Goal: Transaction & Acquisition: Purchase product/service

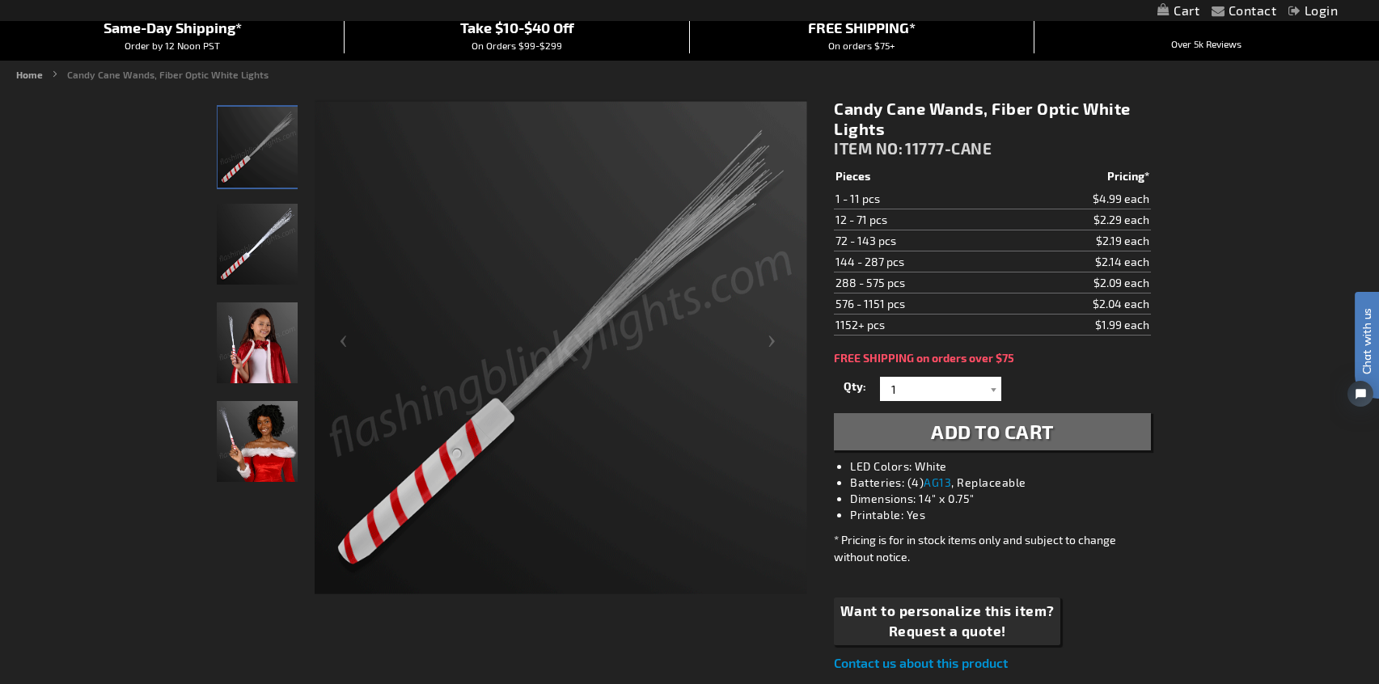
click at [257, 253] on img "Fiber Optic Candy Cane Wand" at bounding box center [257, 244] width 81 height 81
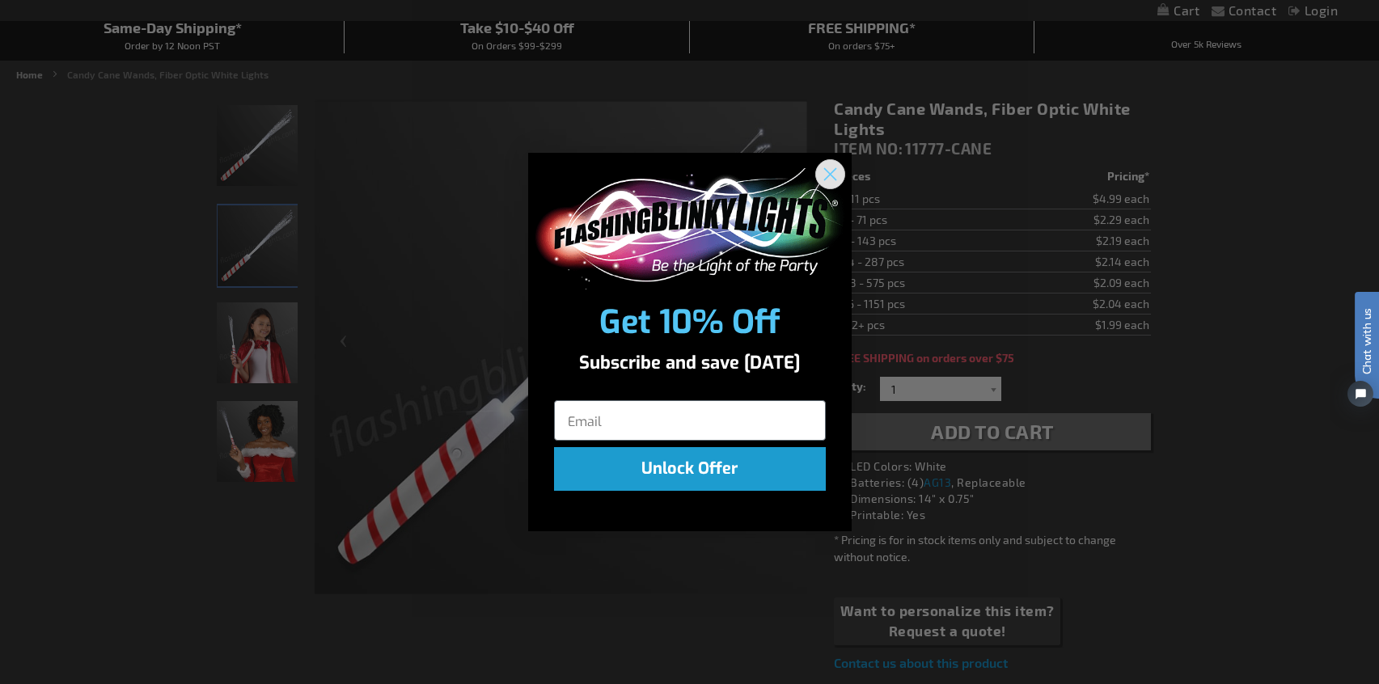
click at [834, 178] on icon "Close dialog" at bounding box center [829, 173] width 11 height 11
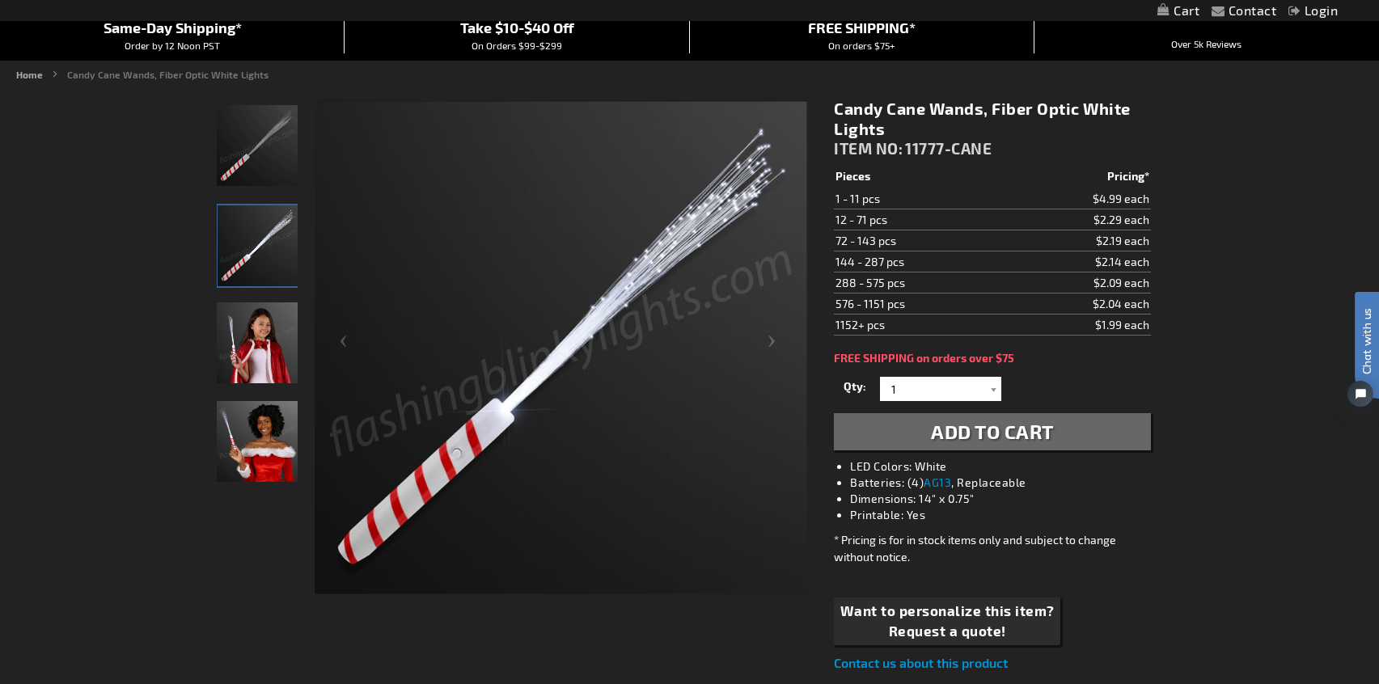
click at [247, 430] on img "Woman displaying Fiber Optic Candy Cane Wand" at bounding box center [257, 441] width 81 height 81
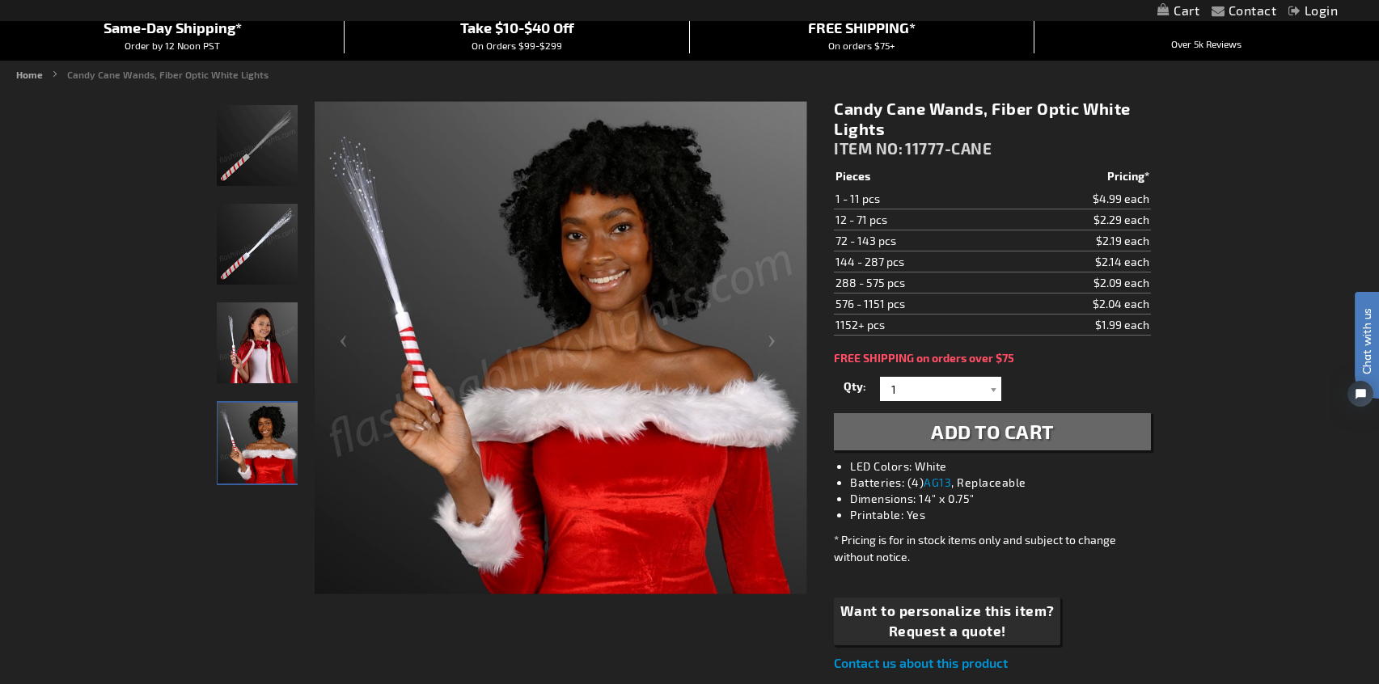
click at [270, 361] on img "Girl holding Fiber Optic Candy Cane Wand" at bounding box center [257, 342] width 81 height 81
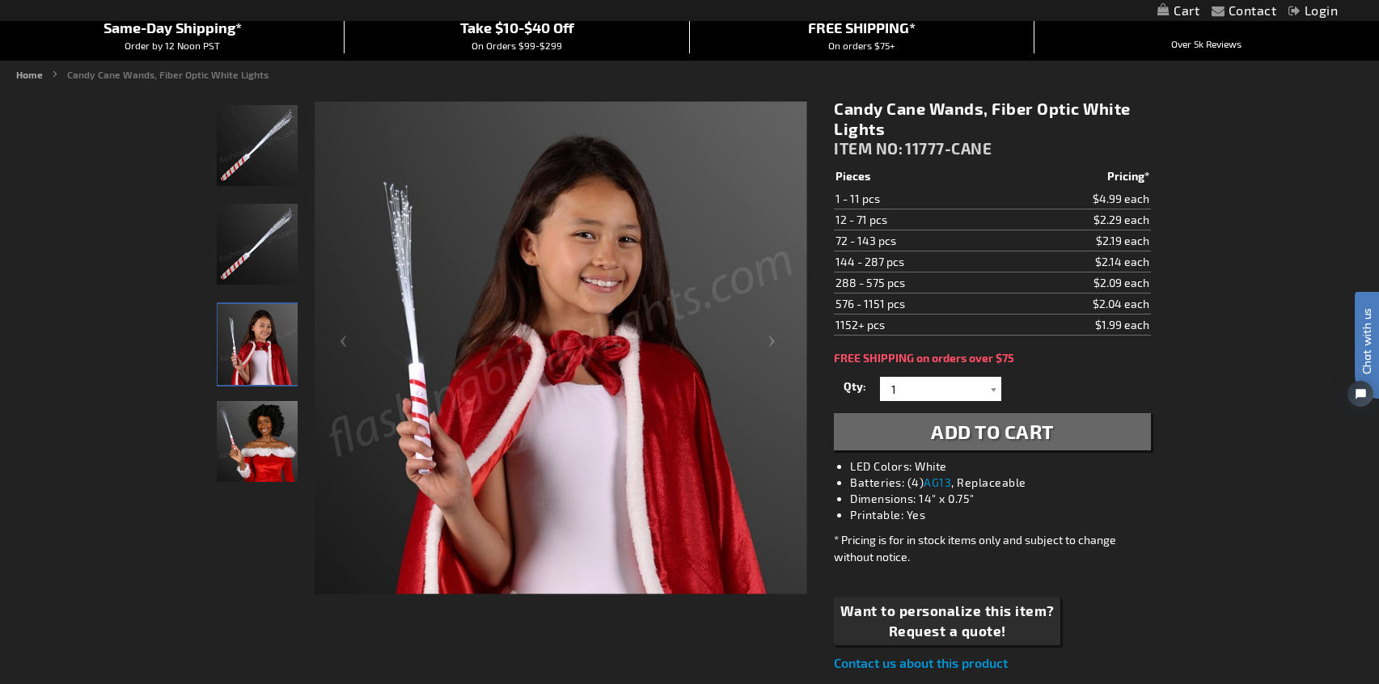
click at [281, 269] on img "Fiber Optic Candy Cane Wand" at bounding box center [257, 244] width 81 height 81
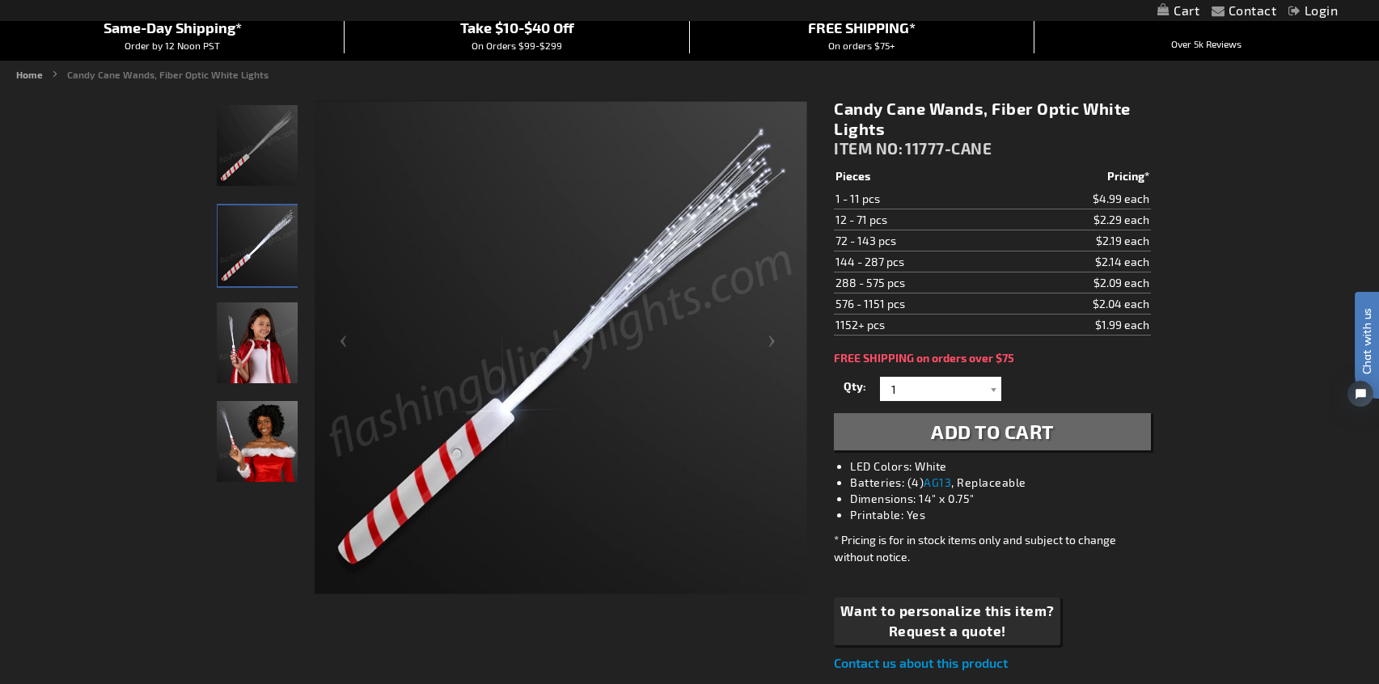
click at [274, 161] on img "Fiber Optic Candy Cane Wand" at bounding box center [257, 145] width 81 height 81
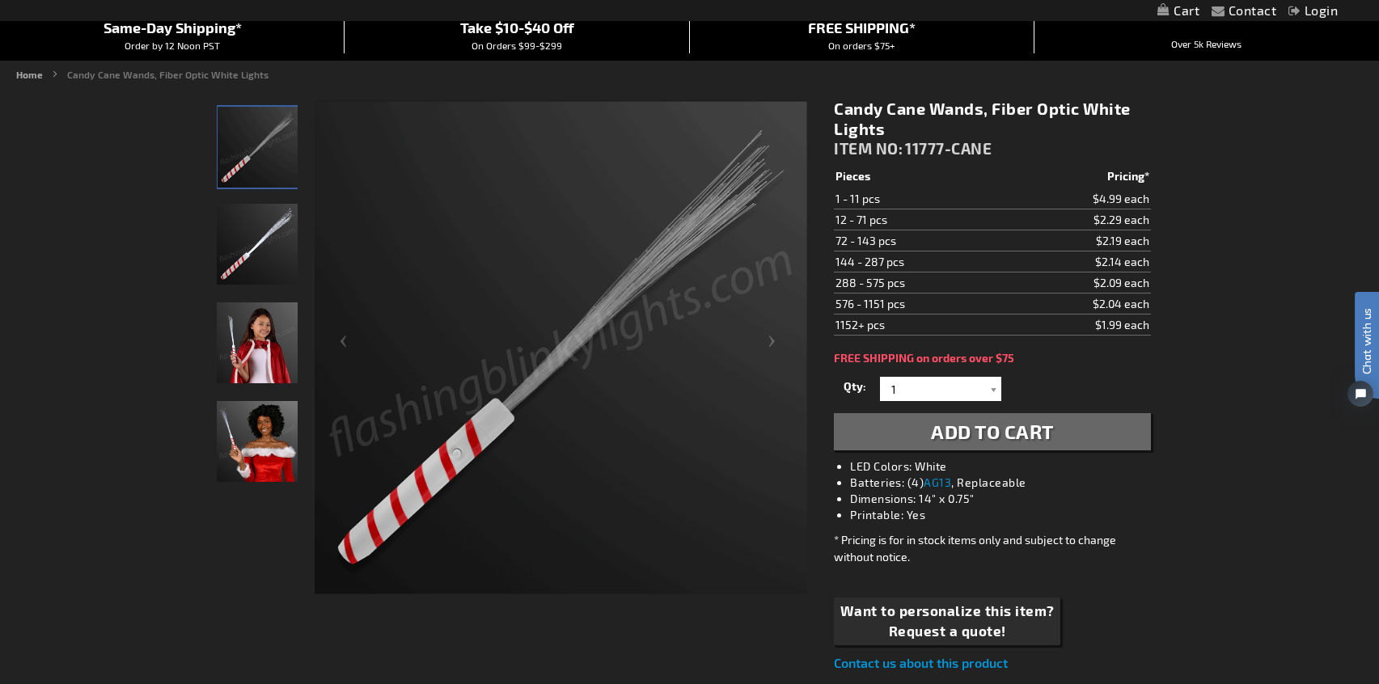
click at [274, 336] on img "Girl holding Fiber Optic Candy Cane Wand" at bounding box center [257, 342] width 81 height 81
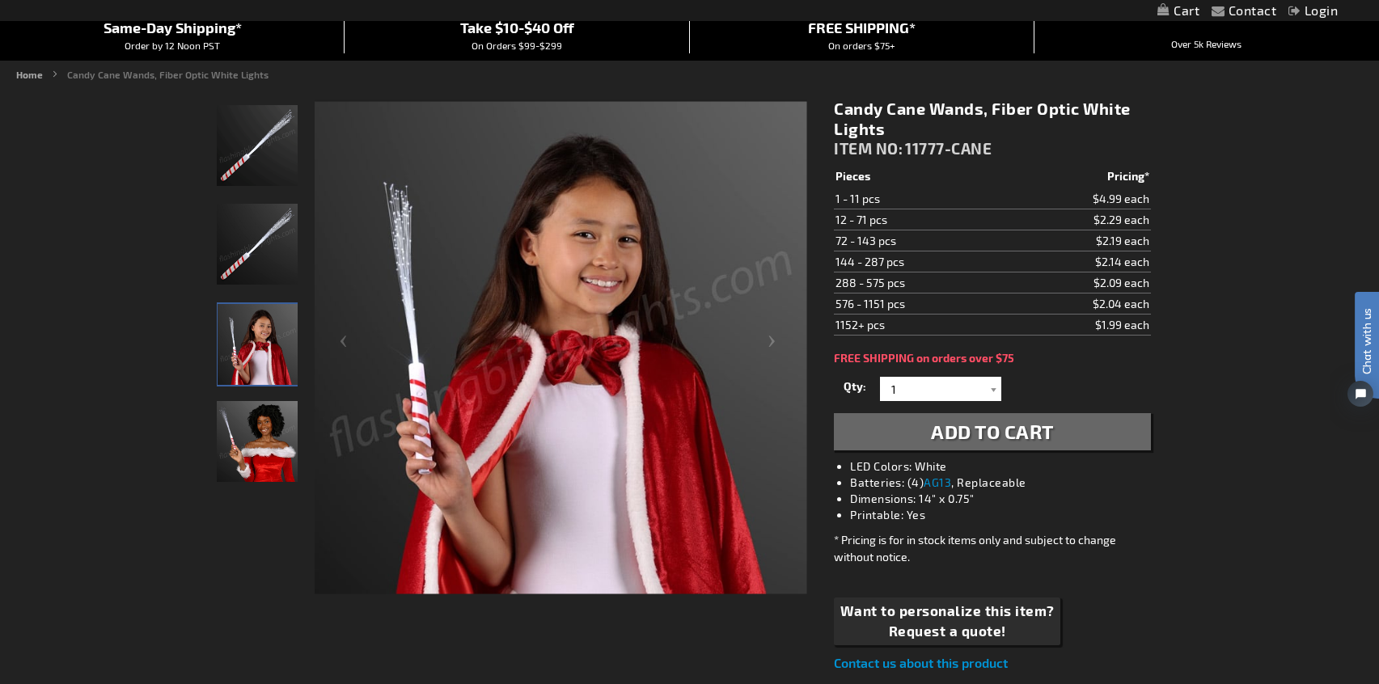
click at [272, 417] on img "Woman displaying Fiber Optic Candy Cane Wand" at bounding box center [257, 441] width 81 height 81
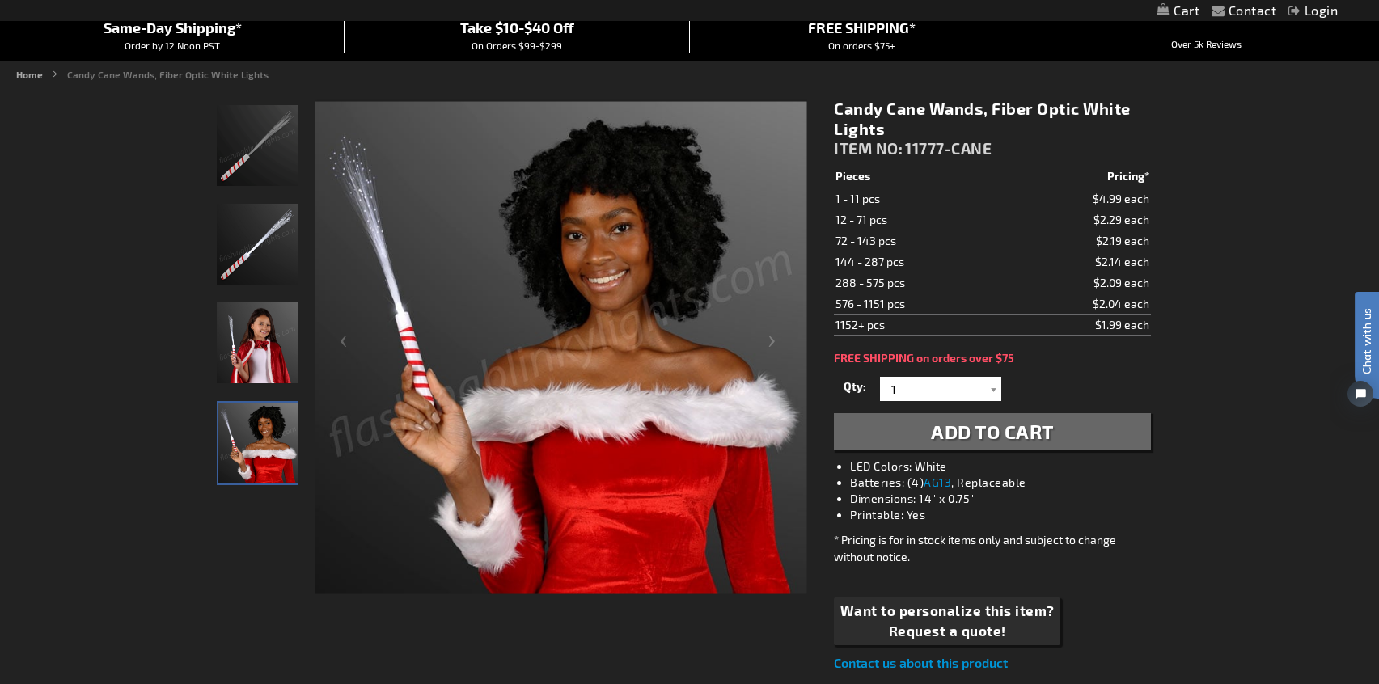
click at [280, 282] on img "Fiber Optic Candy Cane Wand" at bounding box center [257, 244] width 81 height 81
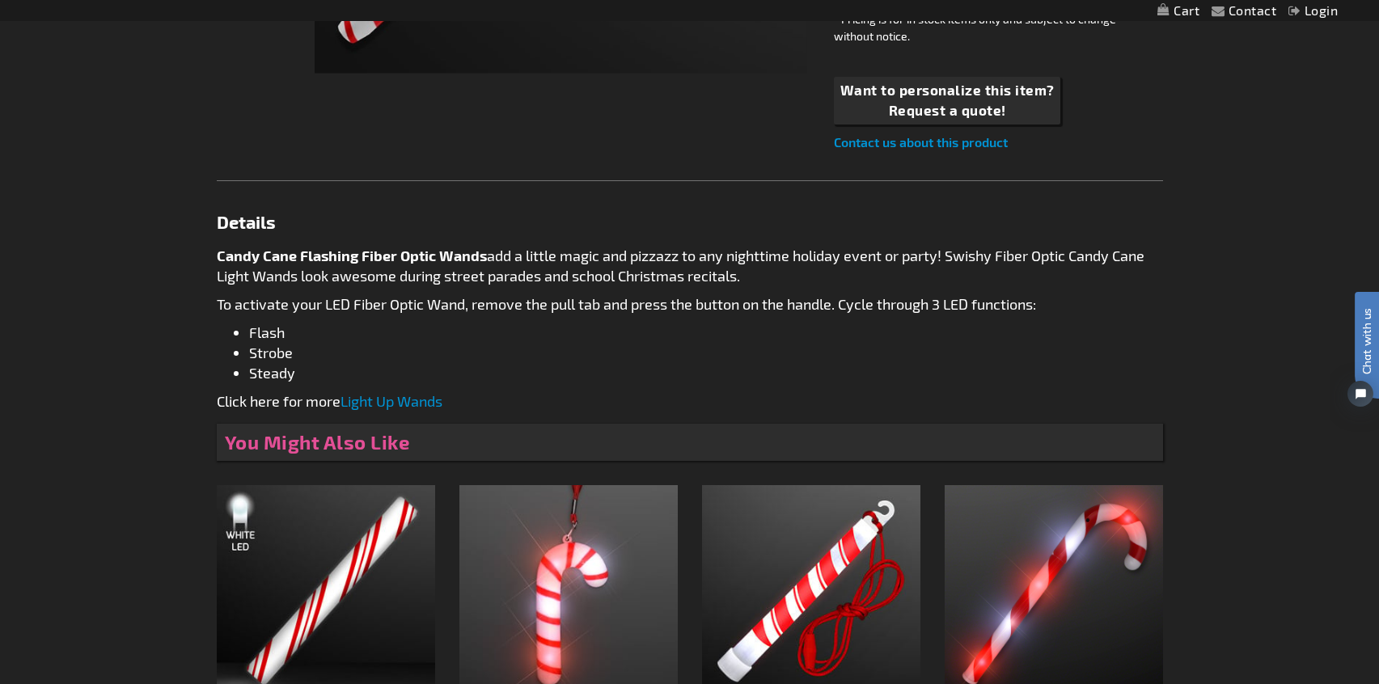
scroll to position [677, 0]
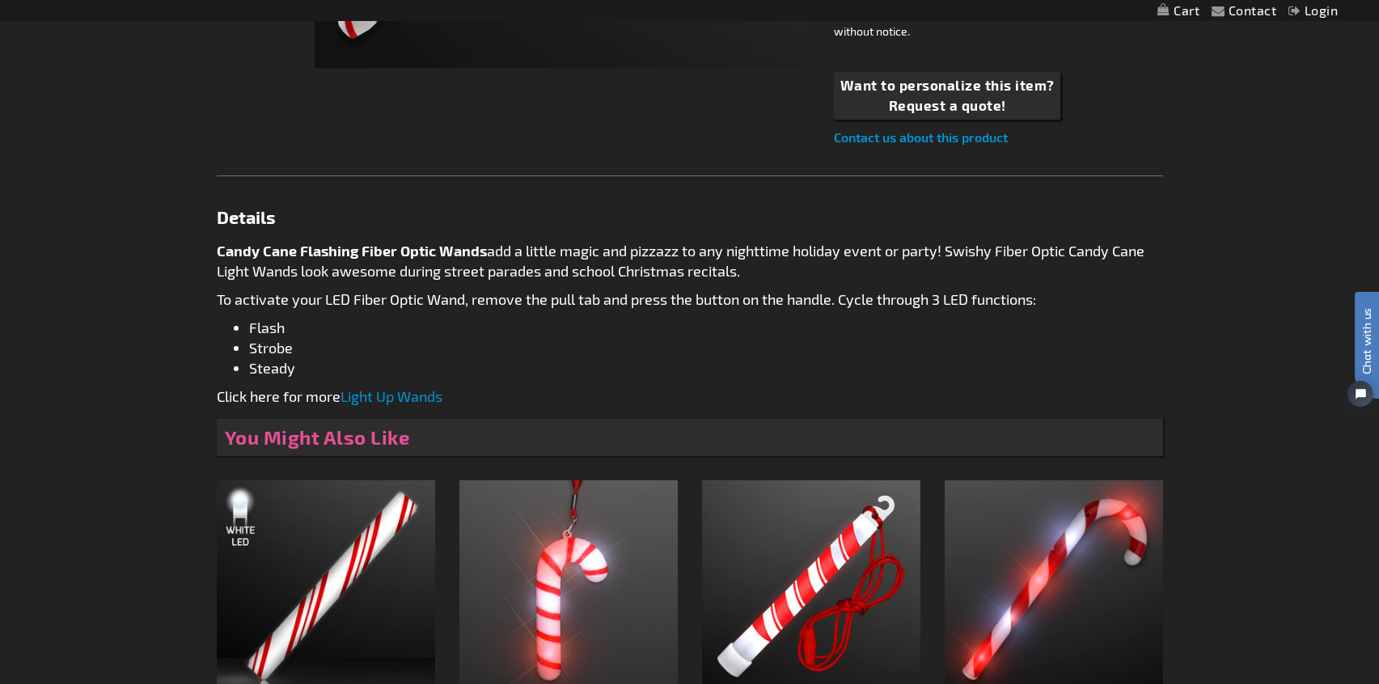
click at [252, 270] on p "Candy Cane Flashing Fiber Optic Wands add a little magic and pizzazz to any nig…" at bounding box center [690, 261] width 946 height 40
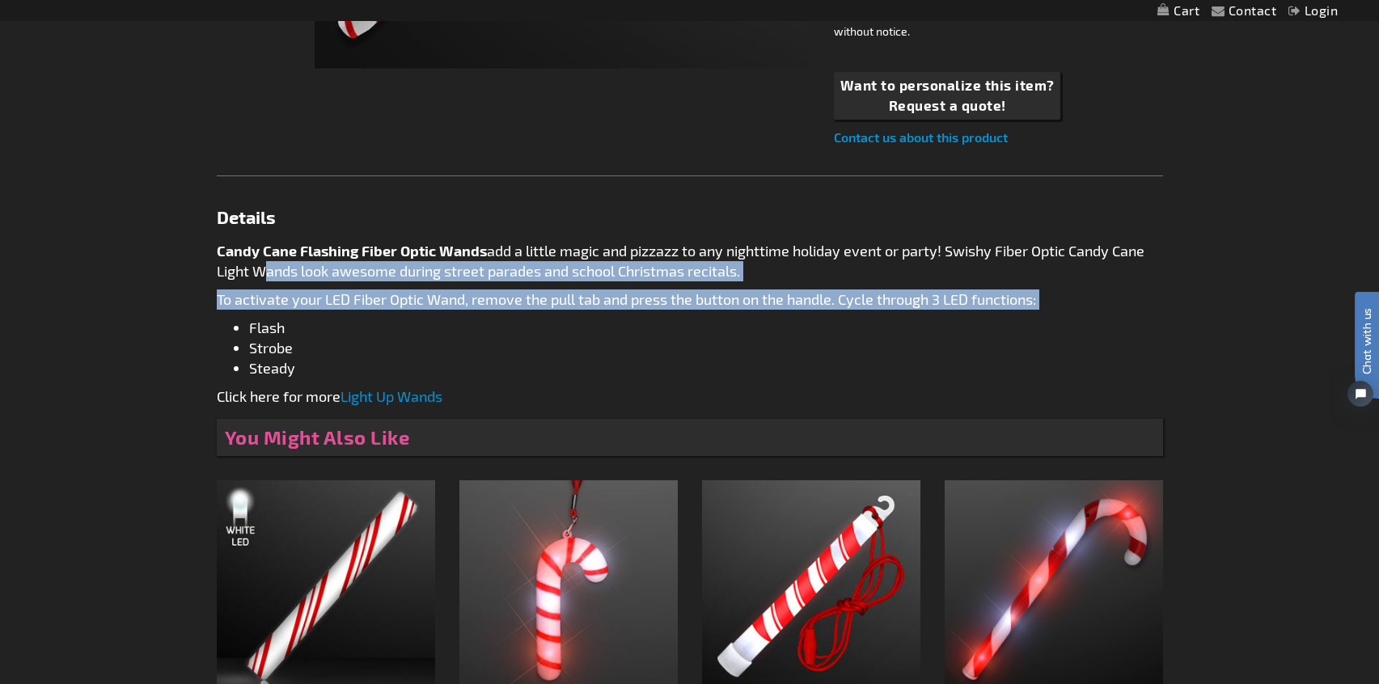
drag, startPoint x: 252, startPoint y: 270, endPoint x: 632, endPoint y: 308, distance: 382.8
click at [632, 308] on div "Candy Cane Flashing Fiber Optic Wands add a little magic and pizzazz to any nig…" at bounding box center [690, 324] width 946 height 166
click at [632, 308] on p "To activate your LED Fiber Optic Wand, remove the pull tab and press the button…" at bounding box center [690, 300] width 946 height 20
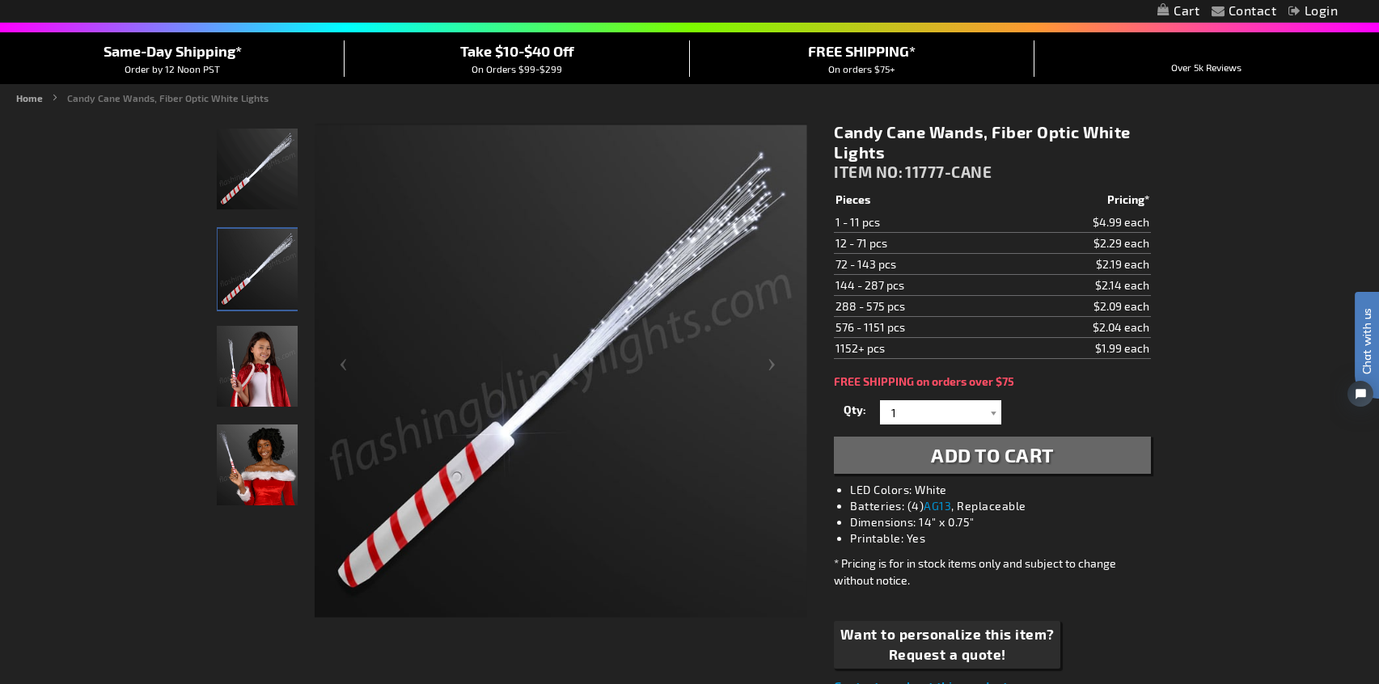
scroll to position [83, 0]
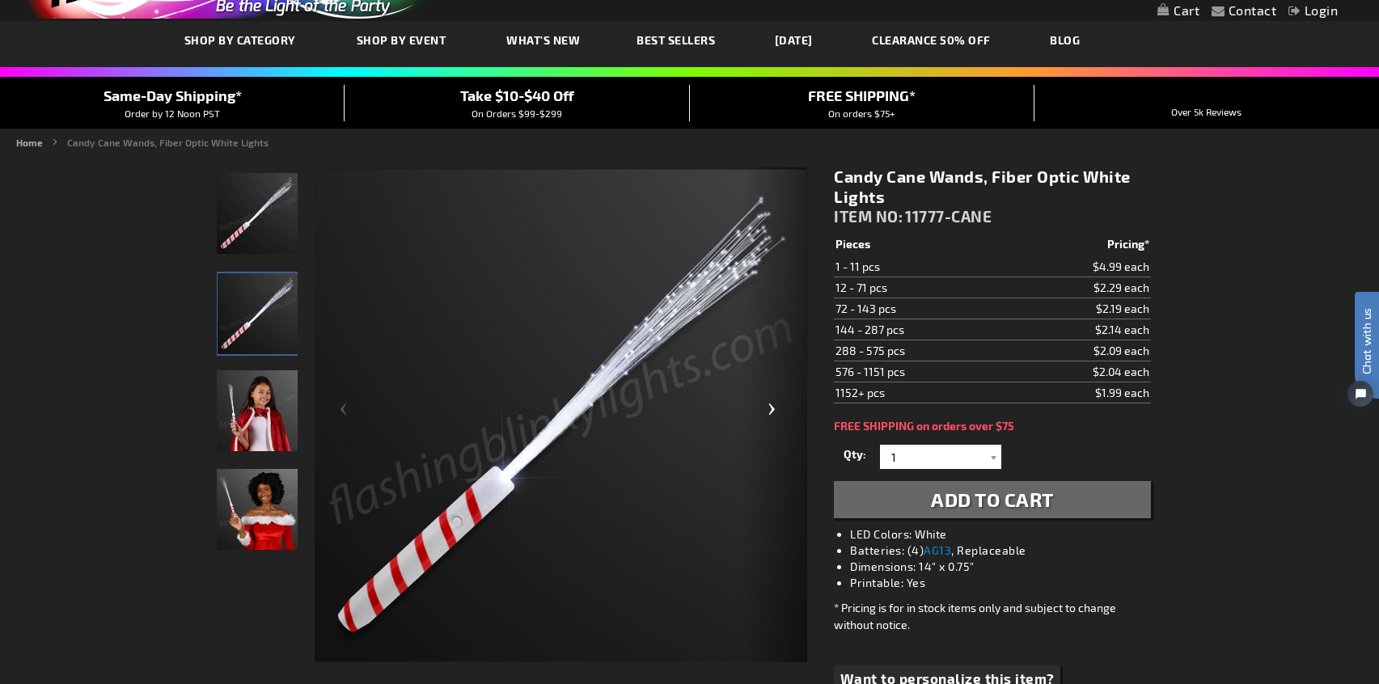
click at [770, 416] on div "Next" at bounding box center [774, 415] width 65 height 497
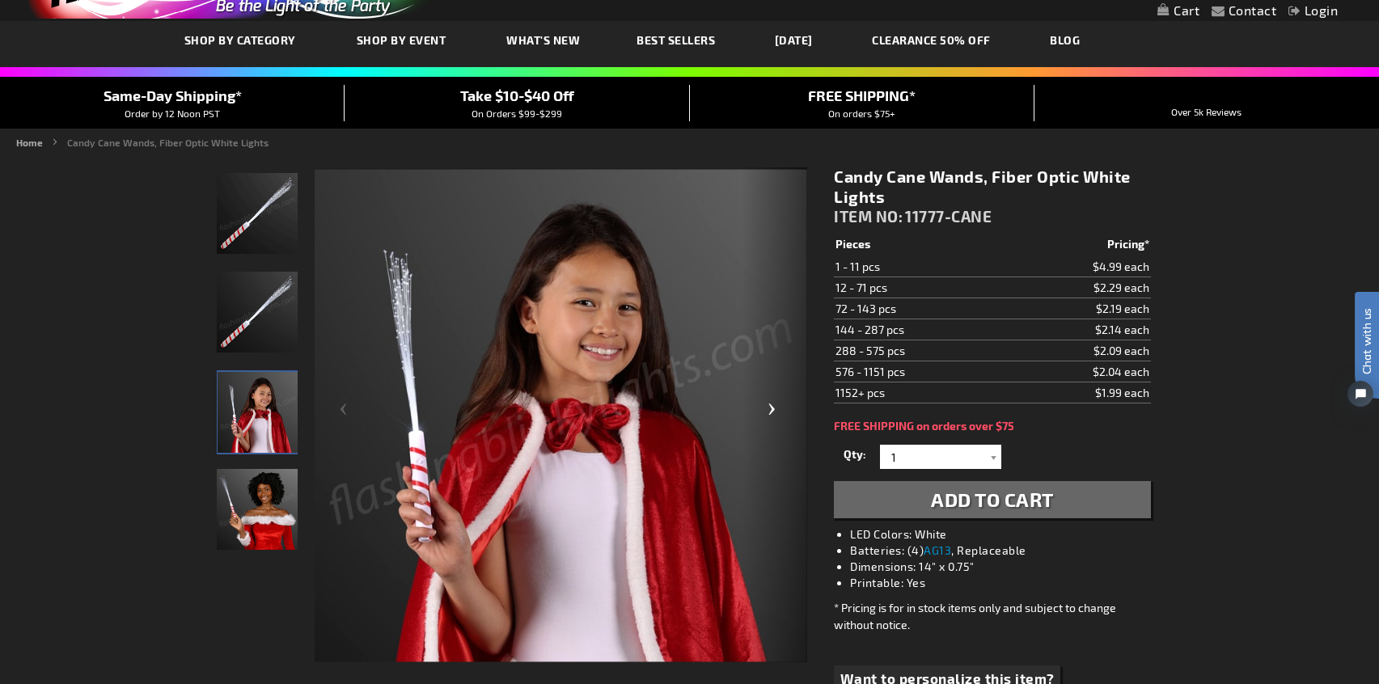
click at [770, 415] on div "Next" at bounding box center [774, 415] width 65 height 497
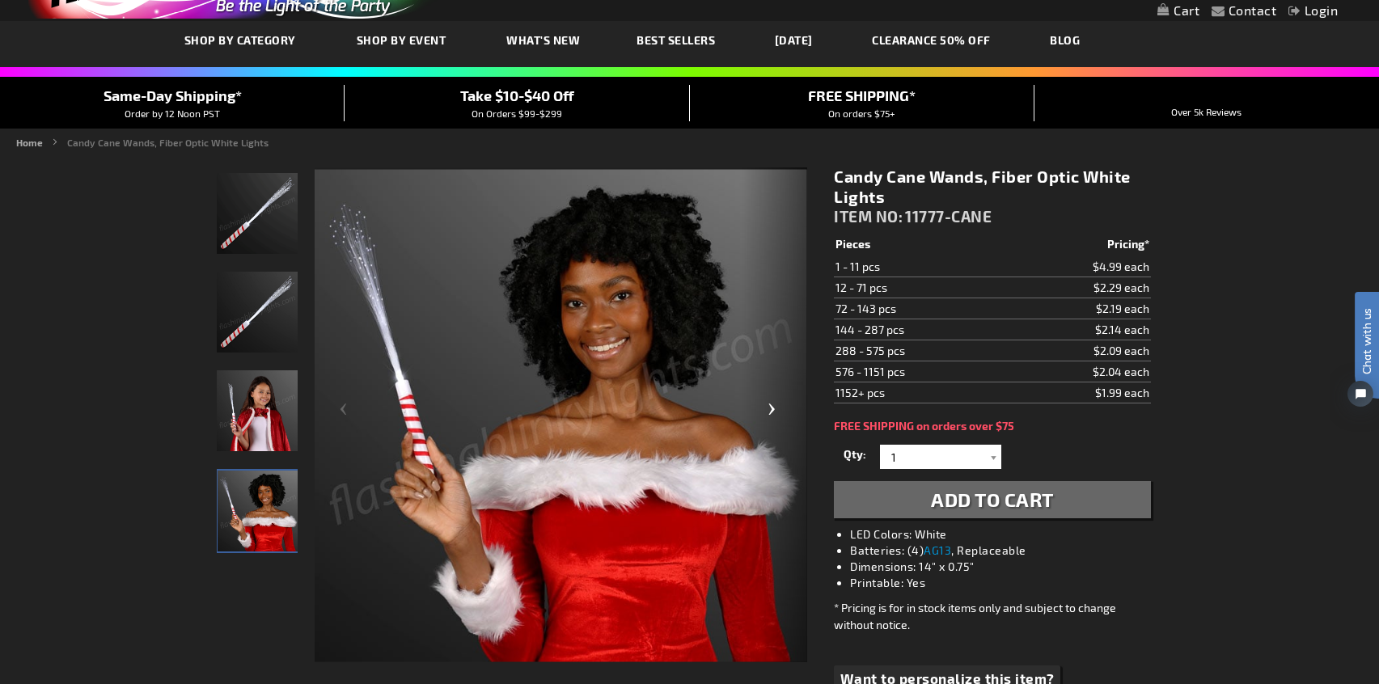
click at [771, 415] on div "Next" at bounding box center [774, 415] width 65 height 497
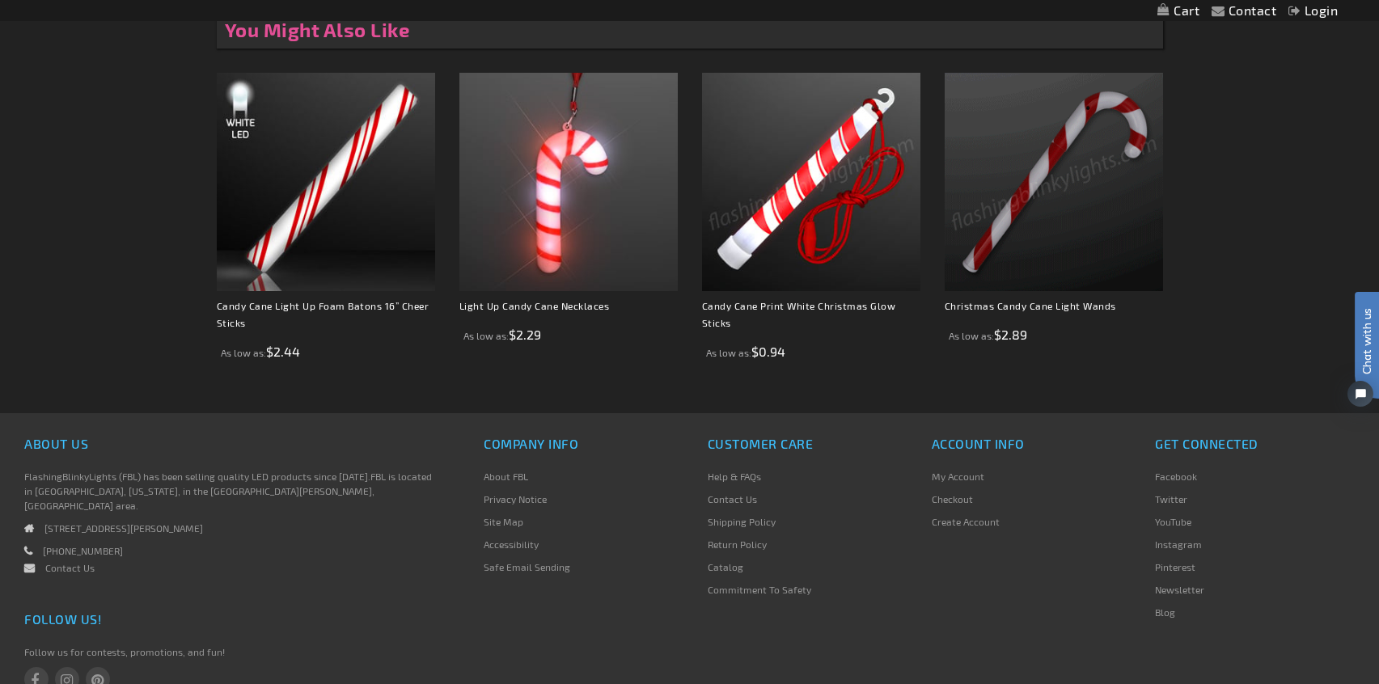
scroll to position [1085, 0]
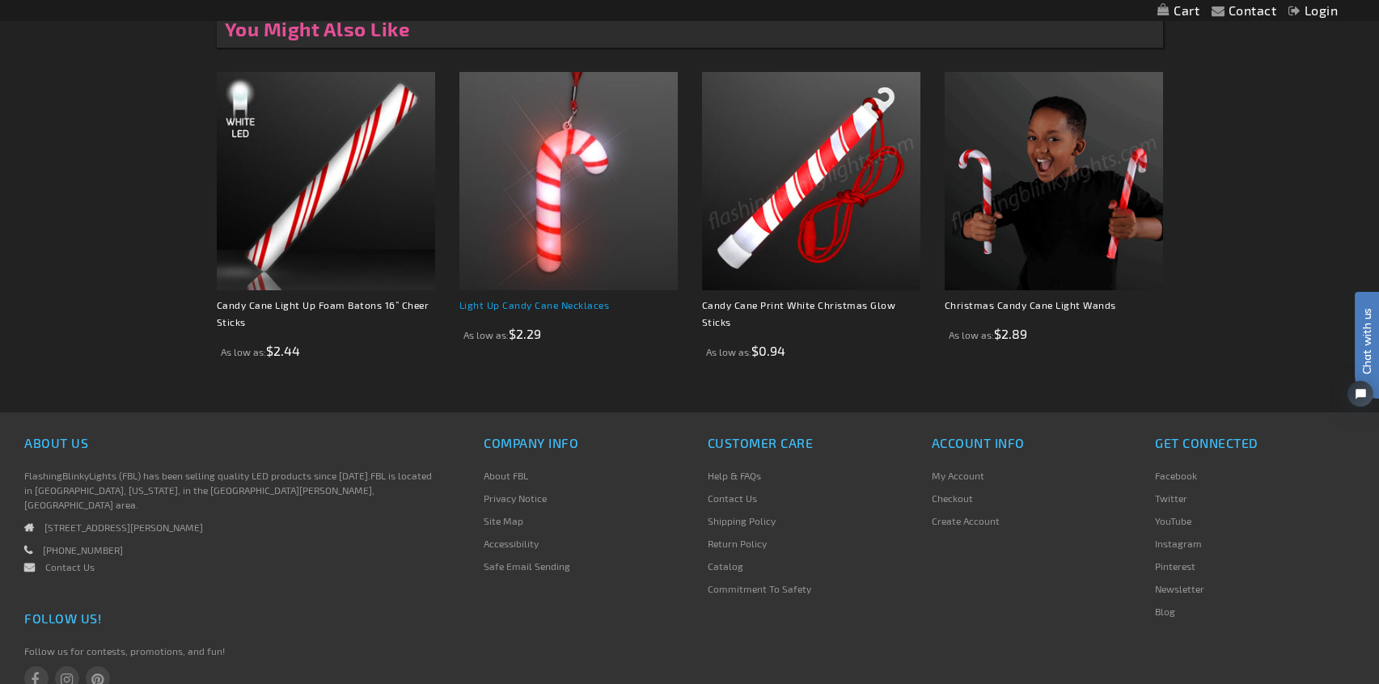
click at [588, 311] on link "Light Up Candy Cane Necklaces" at bounding box center [534, 304] width 150 height 11
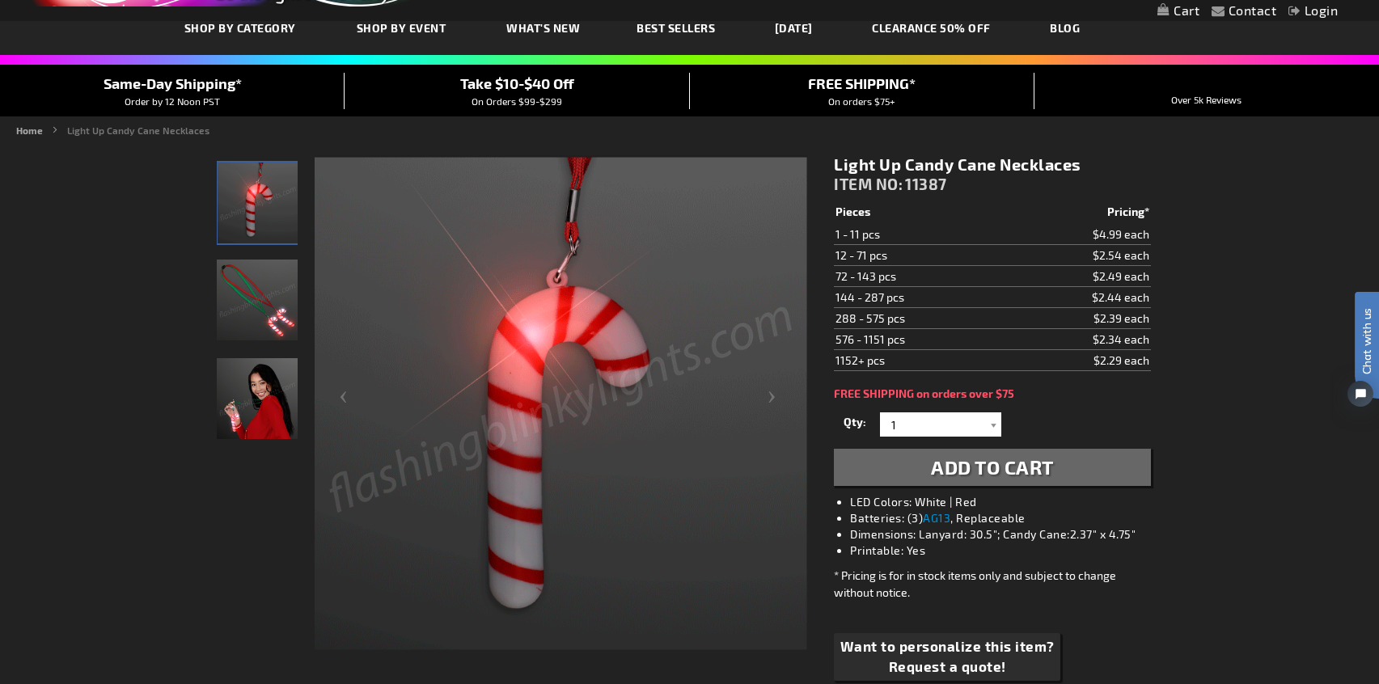
click at [252, 309] on img "LED Light Up Candy Cane Necklace" at bounding box center [257, 300] width 81 height 81
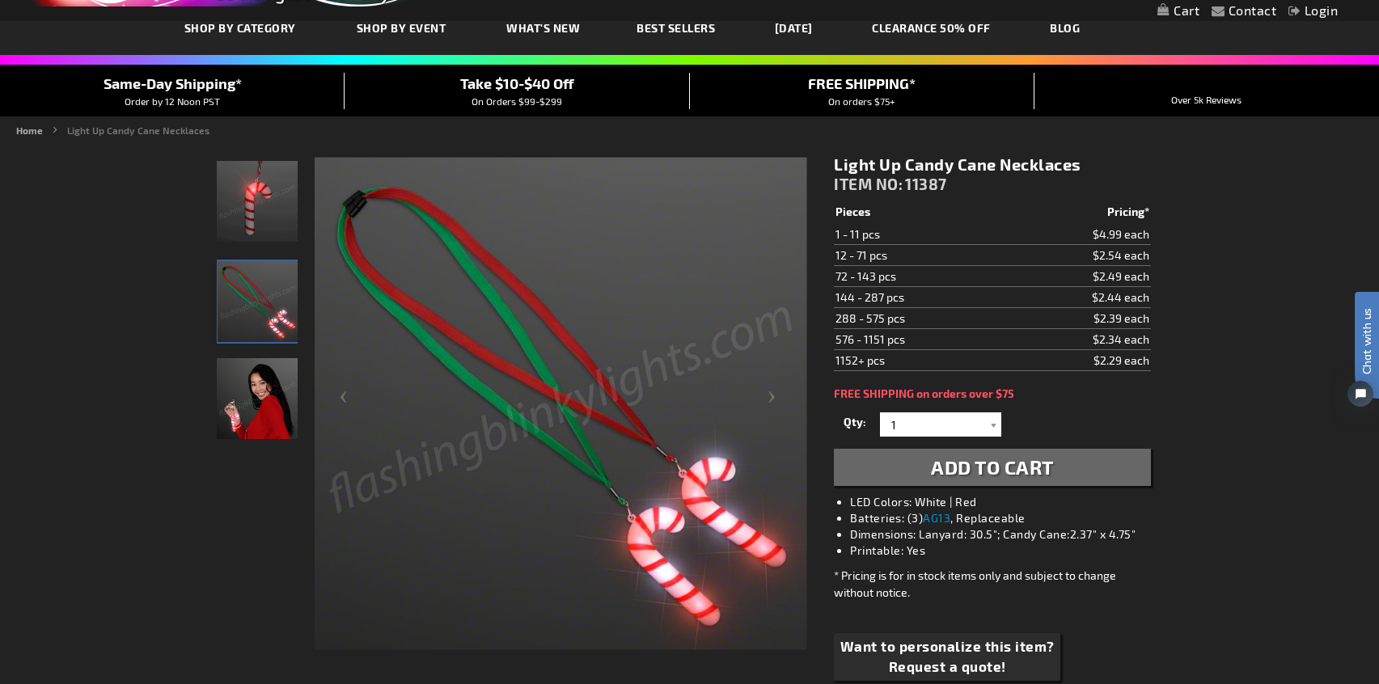
click at [251, 380] on img "Woman displaying LED Light Up Candy Cane Necklace" at bounding box center [257, 398] width 81 height 81
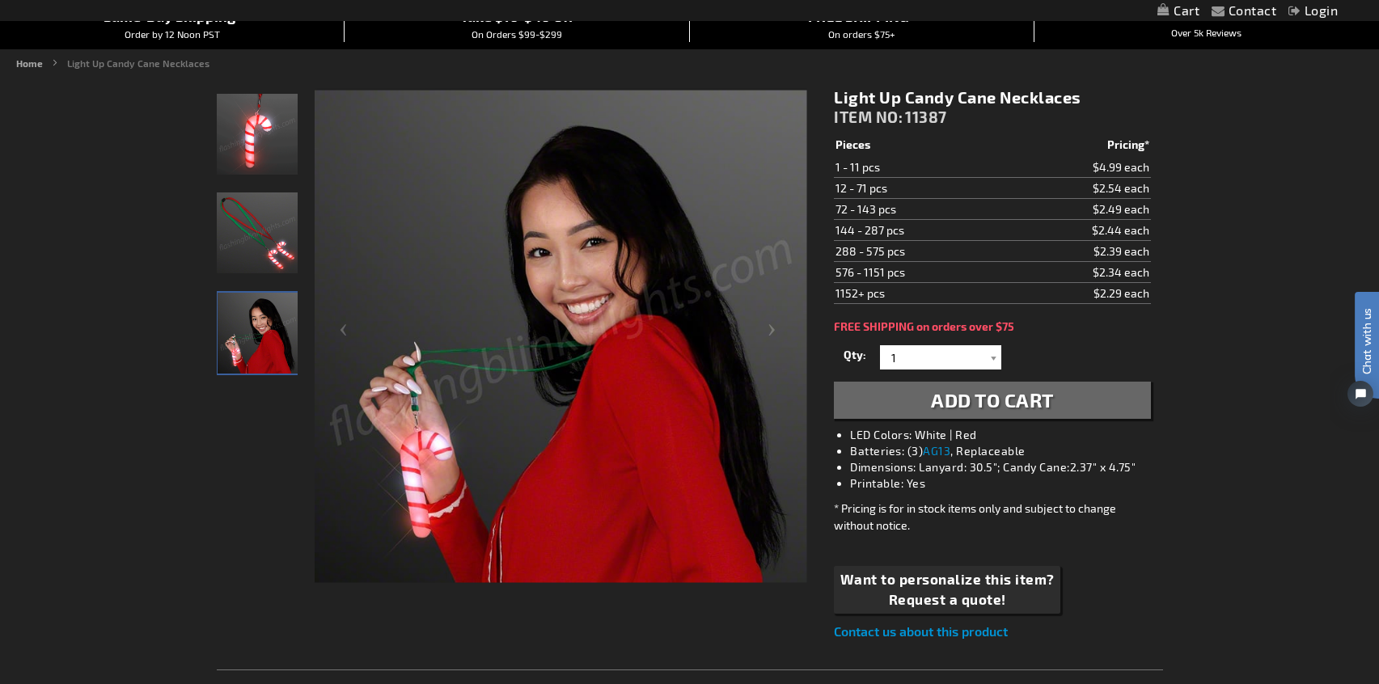
scroll to position [164, 0]
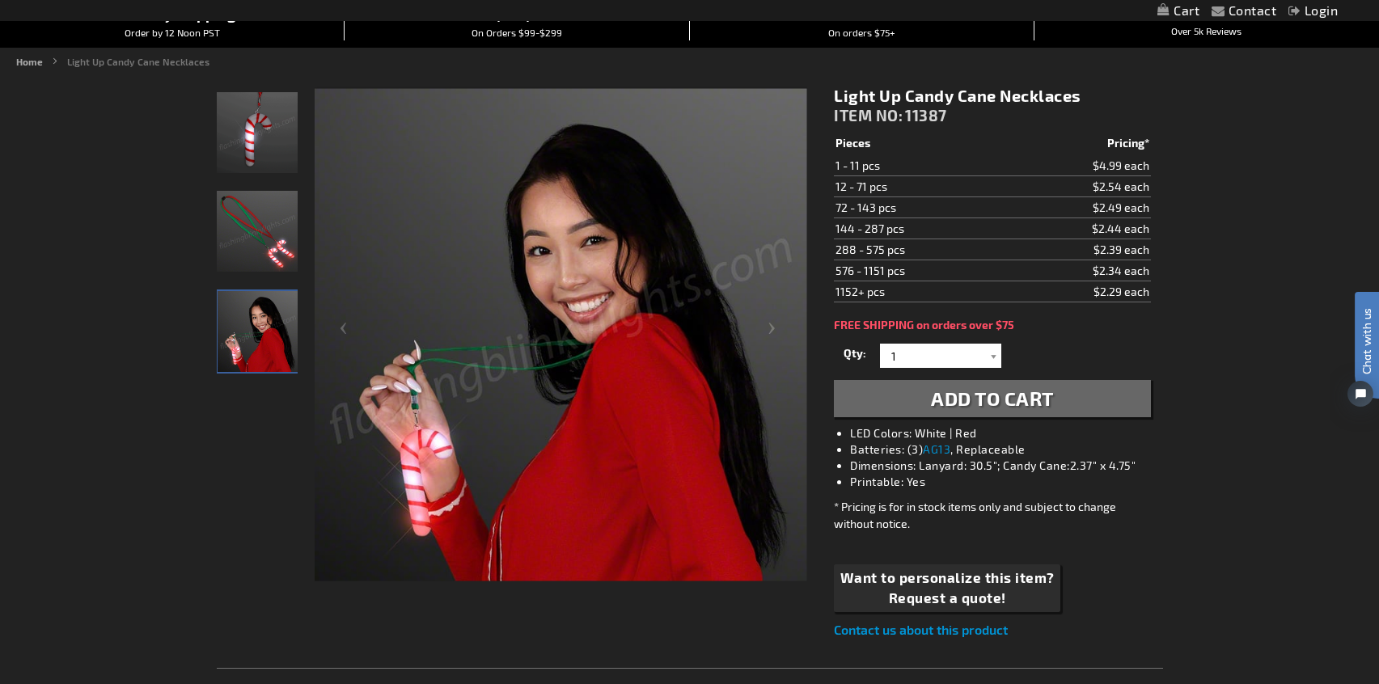
click at [262, 325] on img "Woman displaying LED Light Up Candy Cane Necklace" at bounding box center [258, 331] width 81 height 81
click at [269, 230] on img "LED Light Up Candy Cane Necklace" at bounding box center [257, 231] width 81 height 81
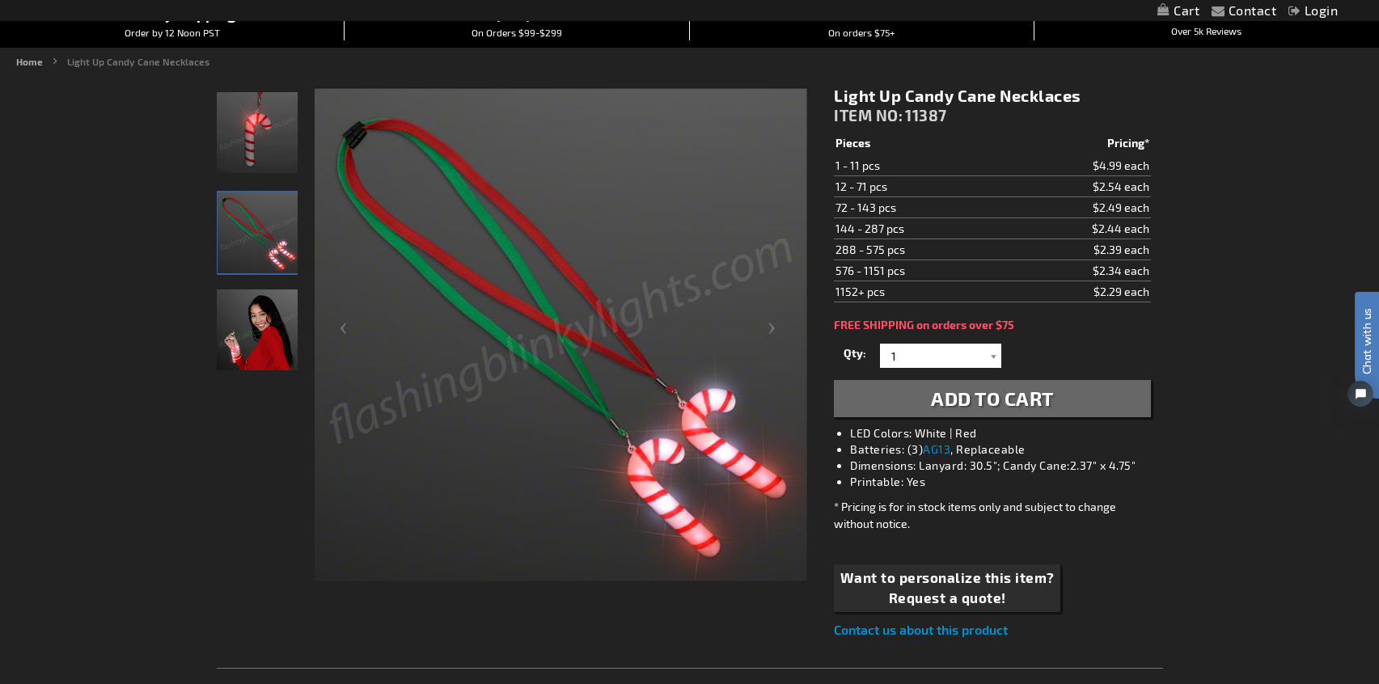
click at [269, 150] on img "LED Light Up Candy Cane Necklace" at bounding box center [257, 132] width 81 height 81
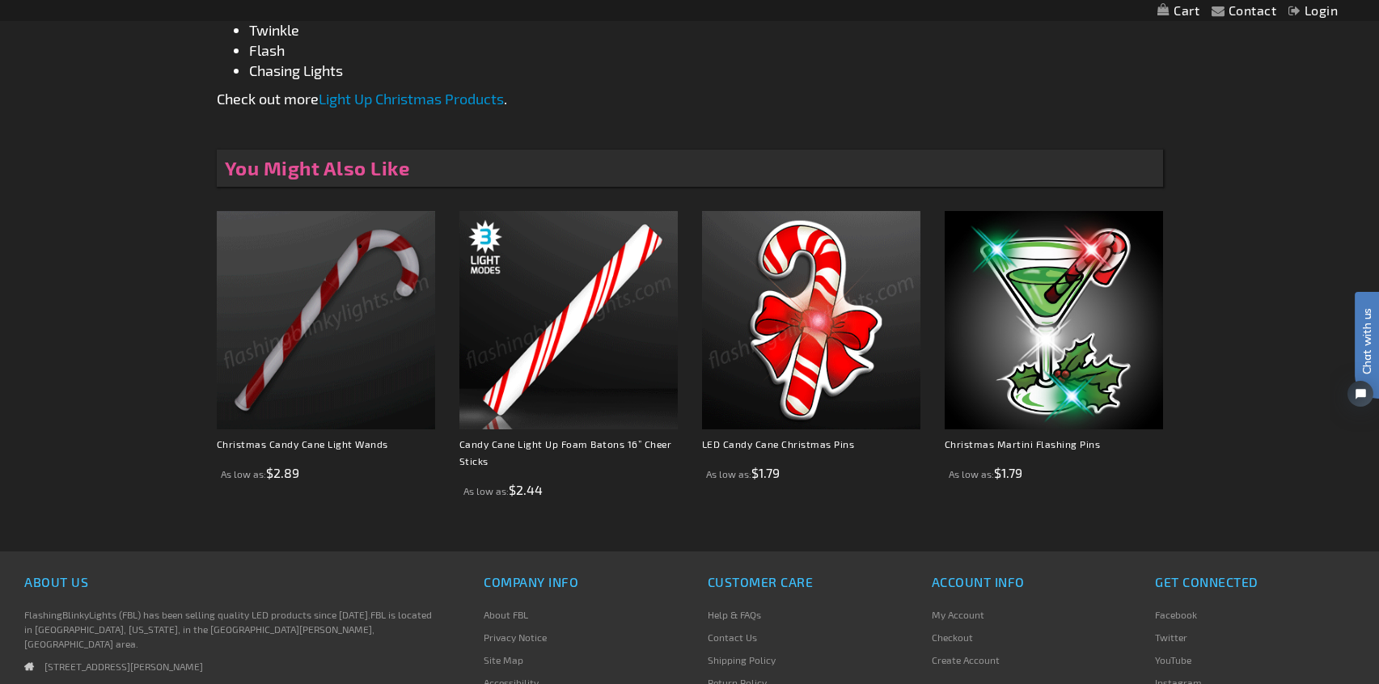
scroll to position [987, 0]
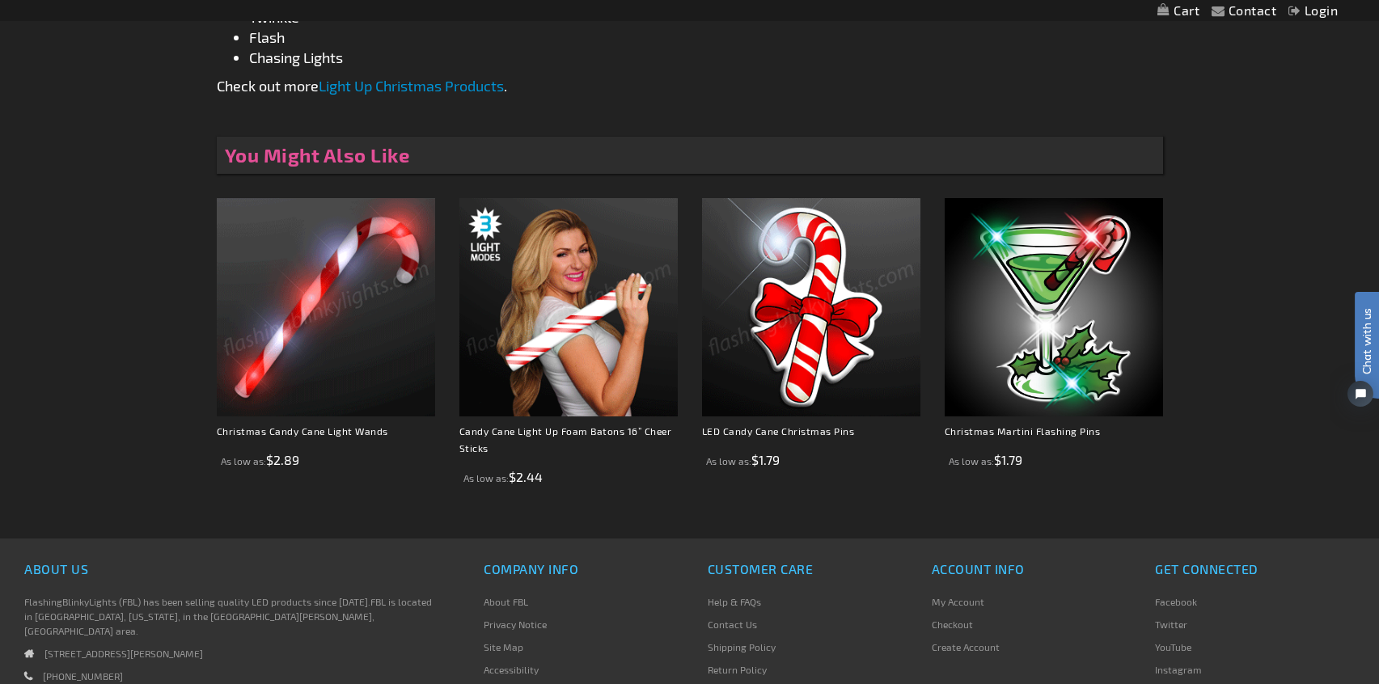
click at [620, 323] on img at bounding box center [568, 307] width 218 height 218
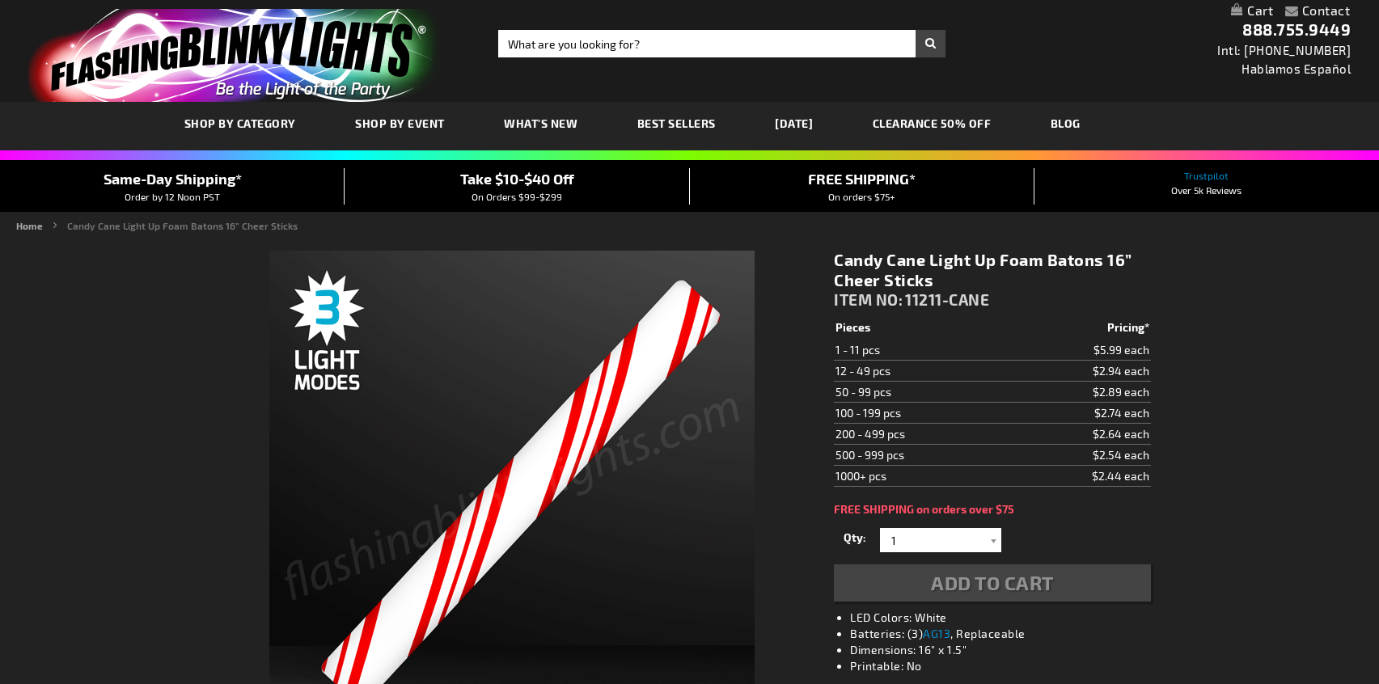
click at [597, 295] on img at bounding box center [511, 493] width 485 height 485
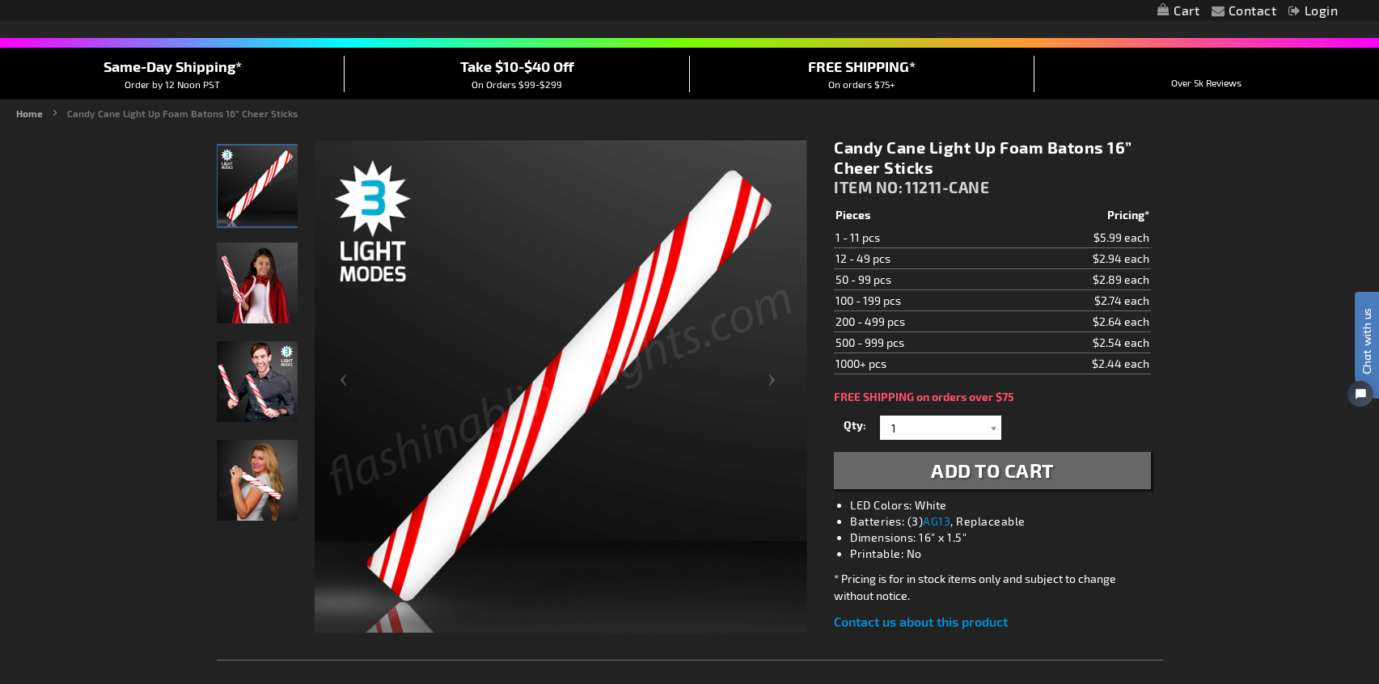
click at [259, 294] on img "Girl displaying Candy Cane Light Up Foam Cheer Stick" at bounding box center [257, 283] width 81 height 81
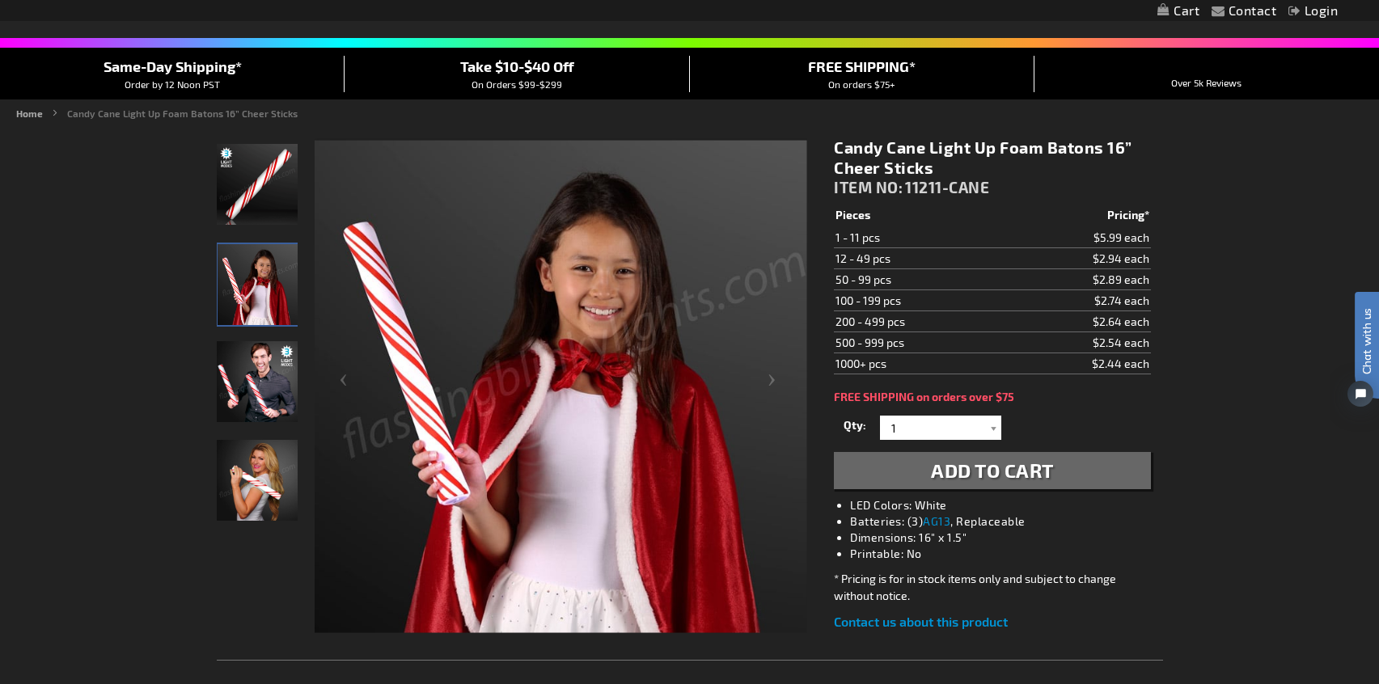
click at [256, 406] on img "Model displaying the flashing Candy Cane LED Light Up Foam Sticks" at bounding box center [257, 381] width 81 height 81
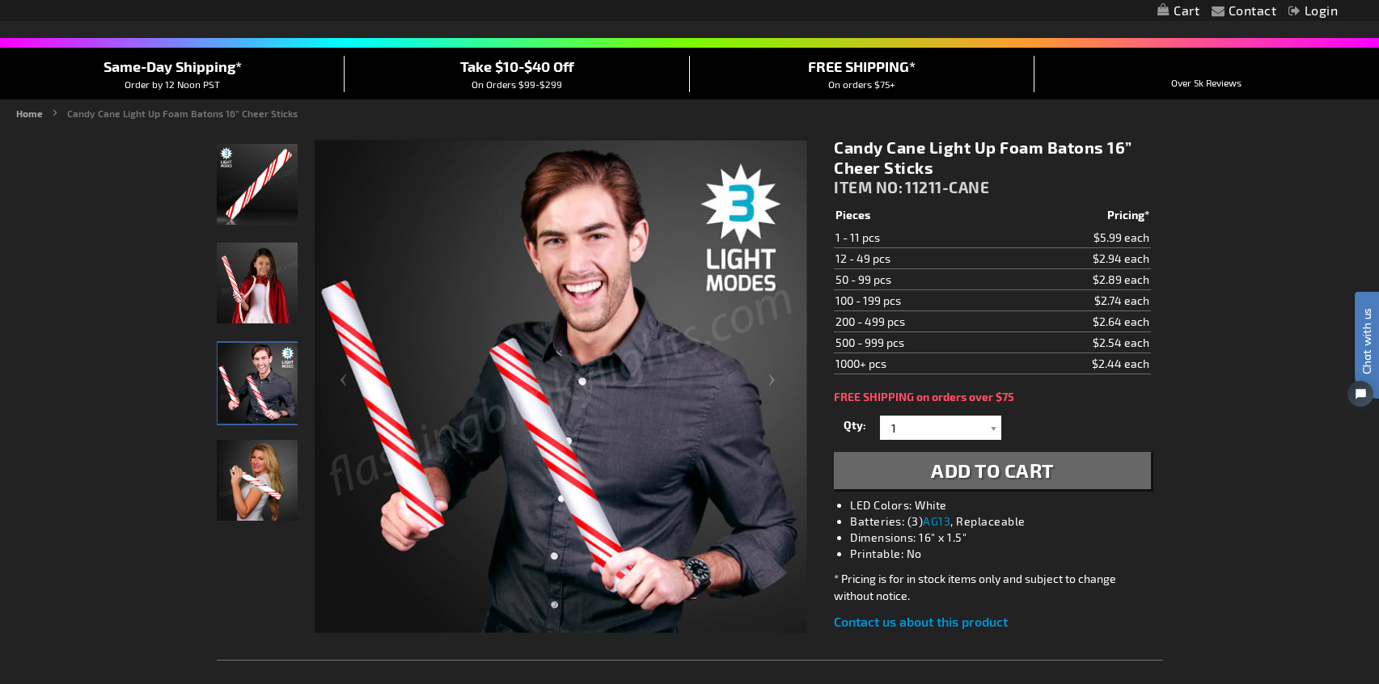
click at [252, 488] on img "Model displaying the flashing Candy Cane LED Light Up Foam Sticks" at bounding box center [257, 480] width 81 height 81
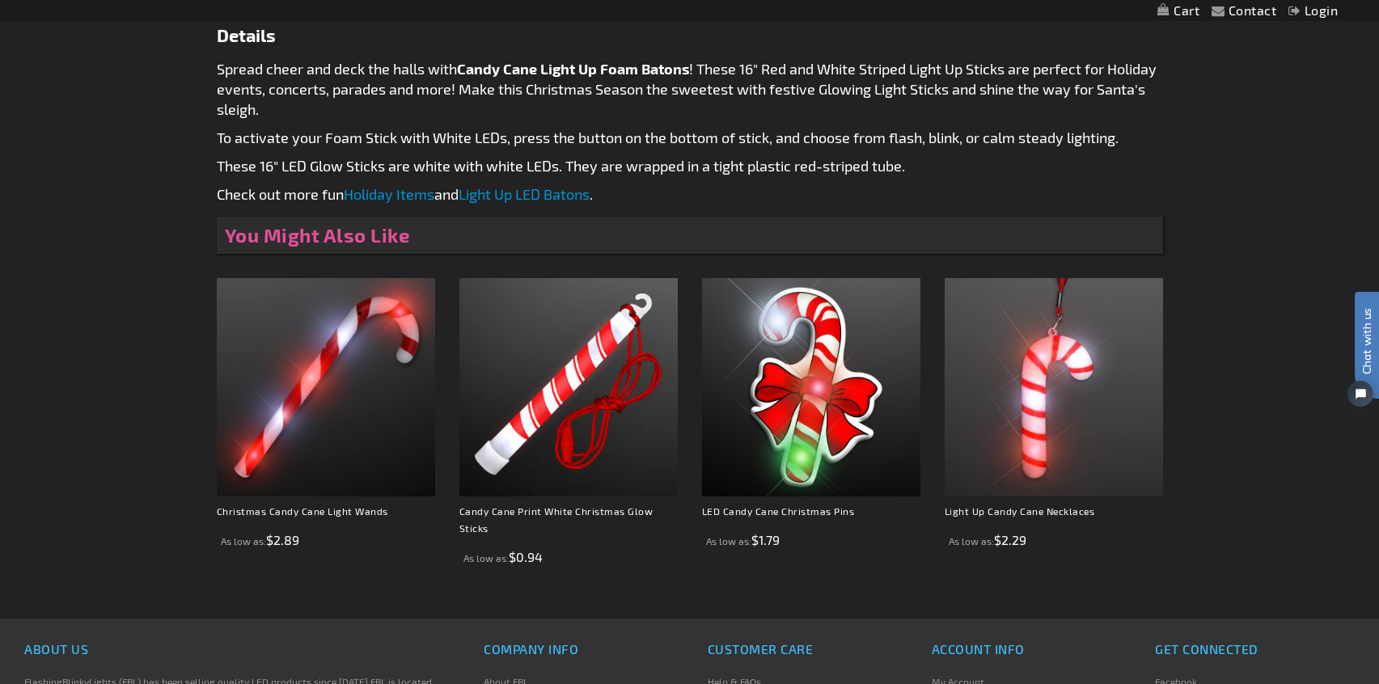
scroll to position [866, 0]
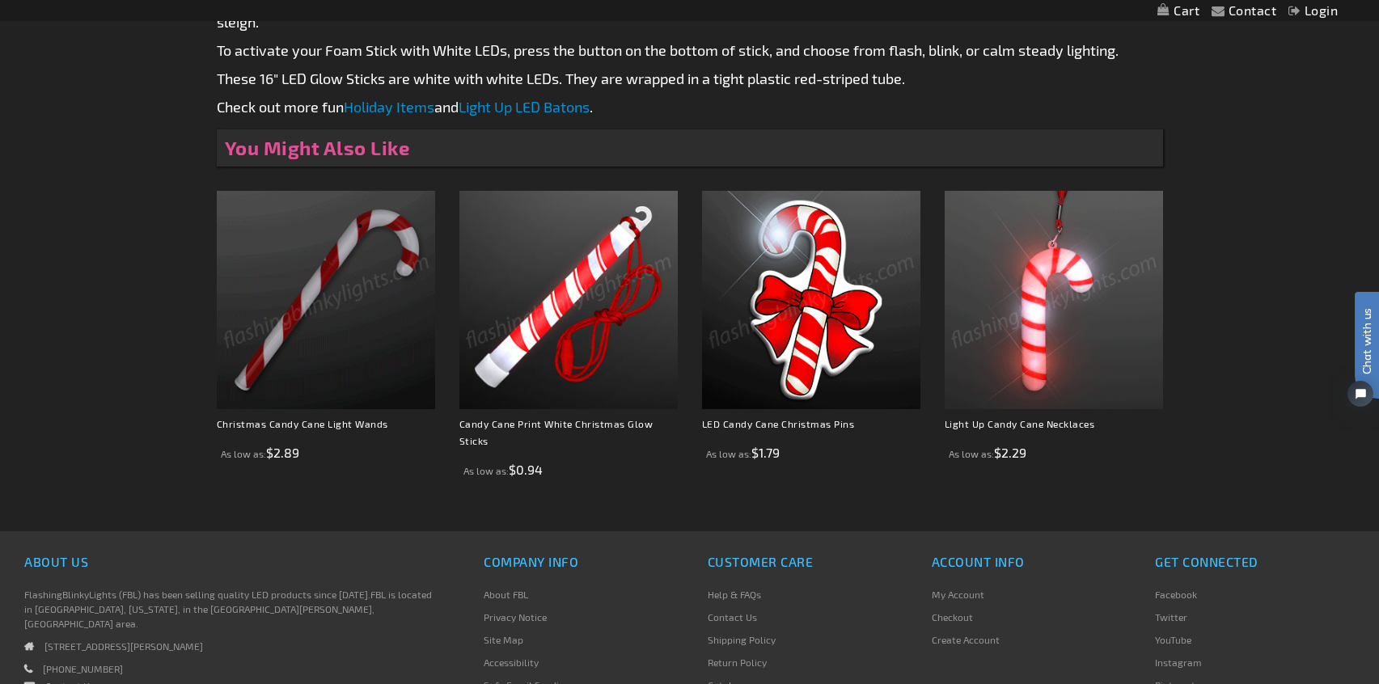
click at [1041, 338] on img at bounding box center [1054, 300] width 218 height 218
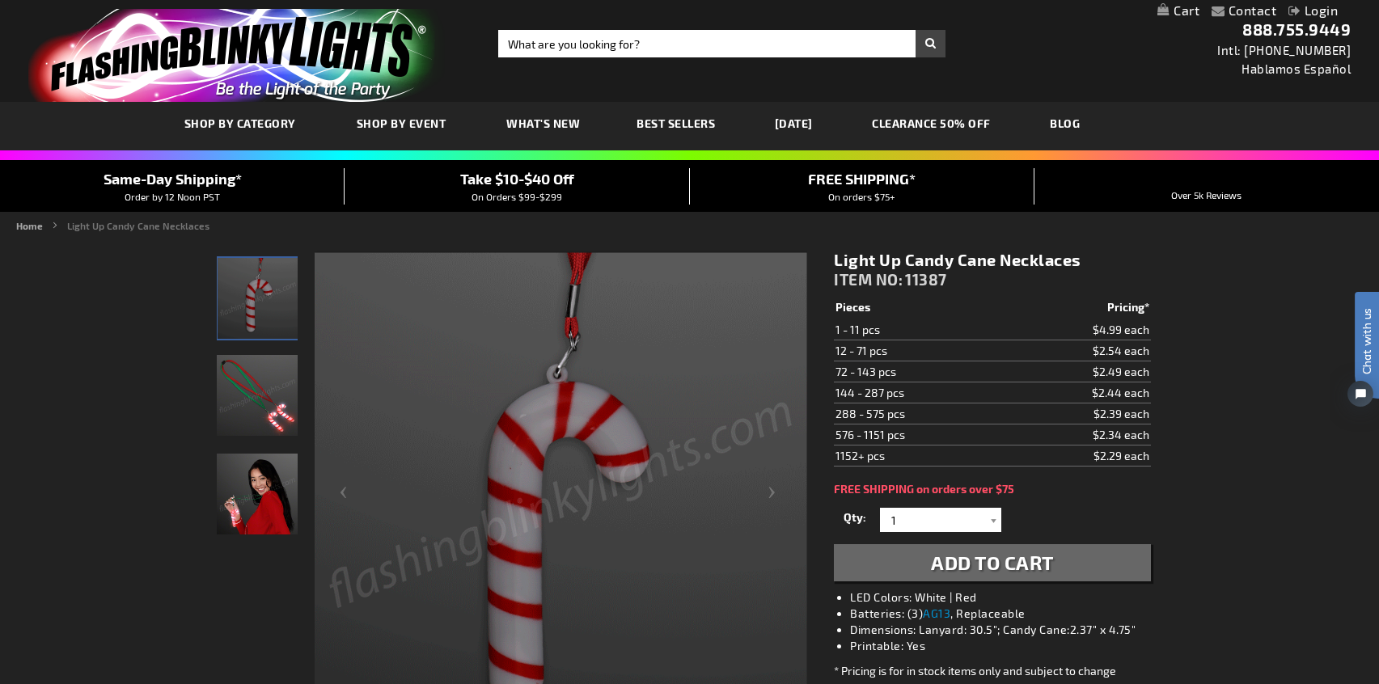
click at [256, 389] on img "LED Light Up Candy Cane Necklace" at bounding box center [257, 395] width 81 height 81
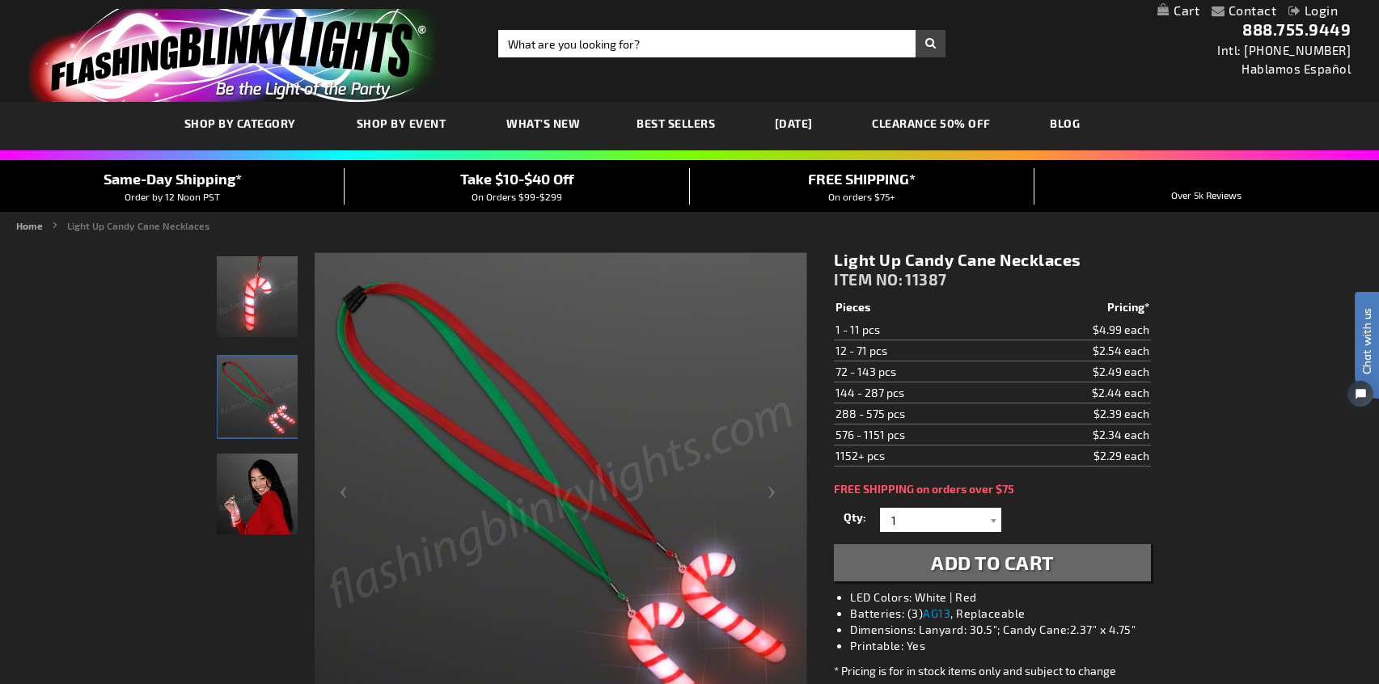
click at [264, 472] on img "Woman displaying LED Light Up Candy Cane Necklace" at bounding box center [257, 494] width 81 height 81
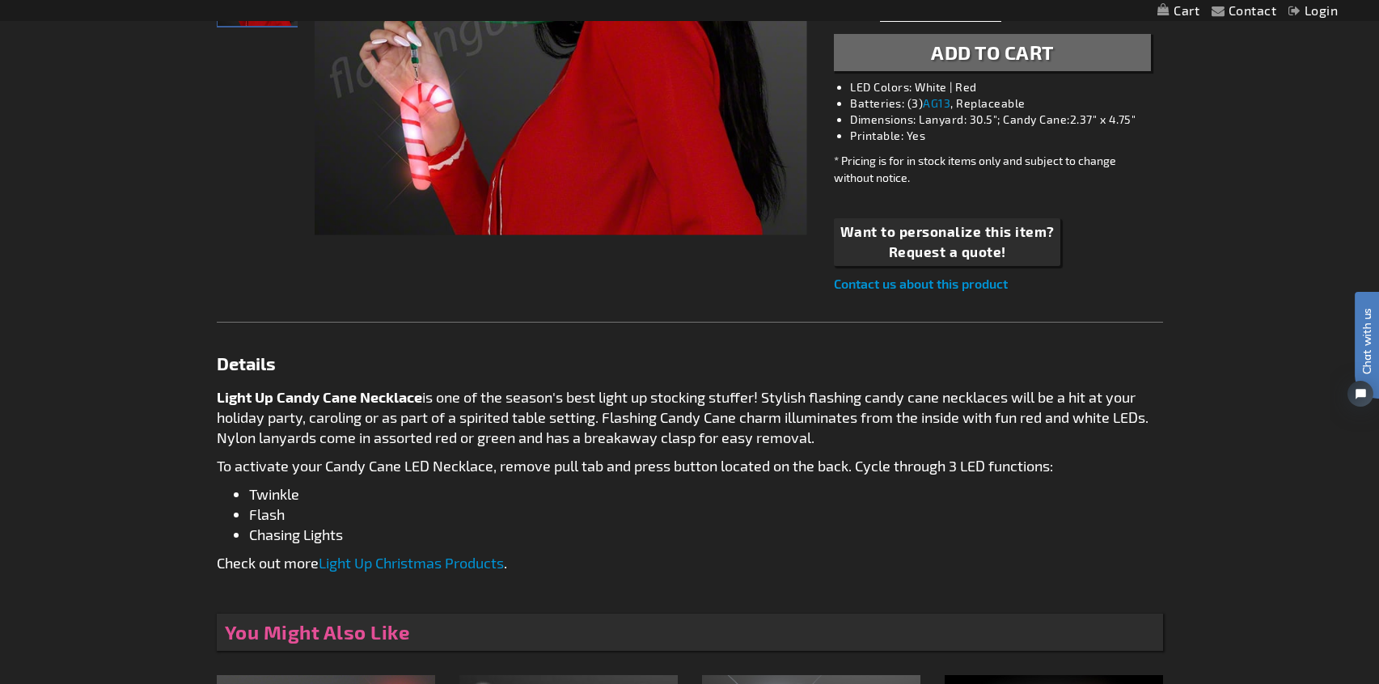
scroll to position [514, 0]
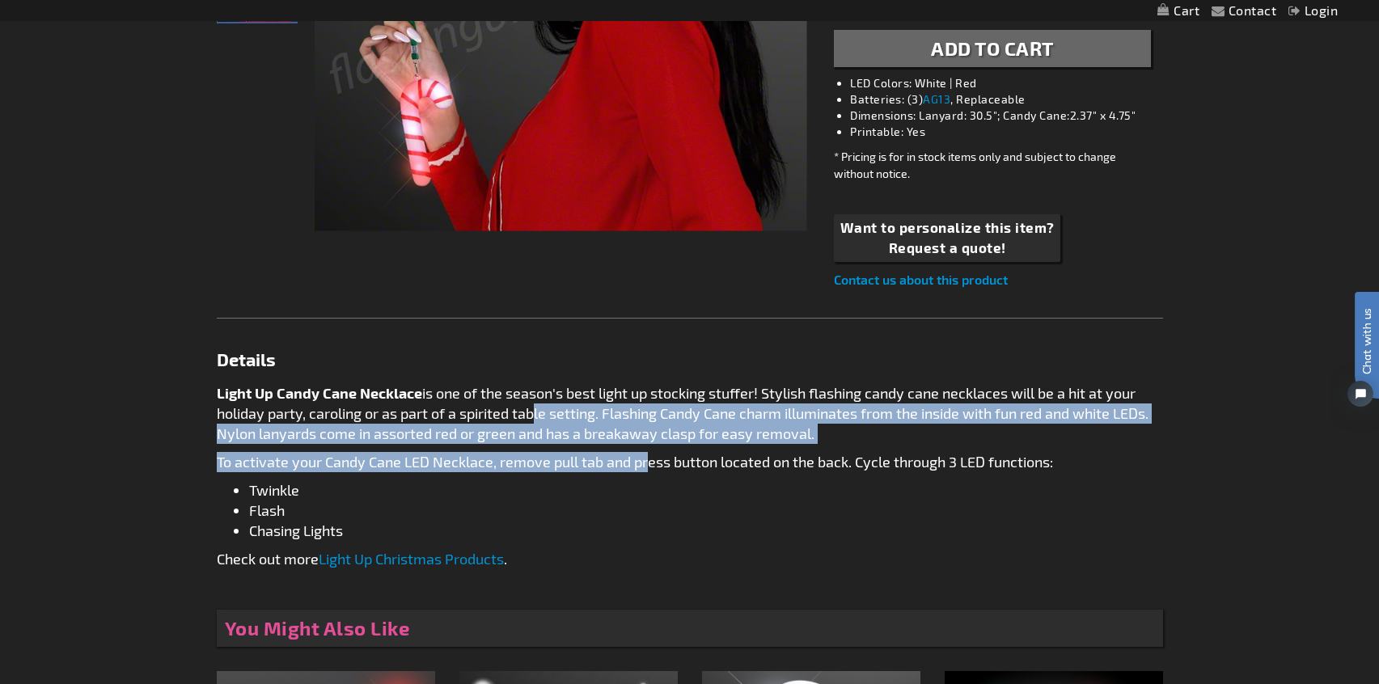
drag, startPoint x: 531, startPoint y: 413, endPoint x: 645, endPoint y: 457, distance: 122.1
click at [645, 457] on div "Light Up Candy Cane Necklace is one of the season's best light up stocking stuf…" at bounding box center [690, 490] width 946 height 214
click at [645, 457] on p "To activate your Candy Cane LED Necklace, remove pull tab and press button loca…" at bounding box center [690, 462] width 946 height 20
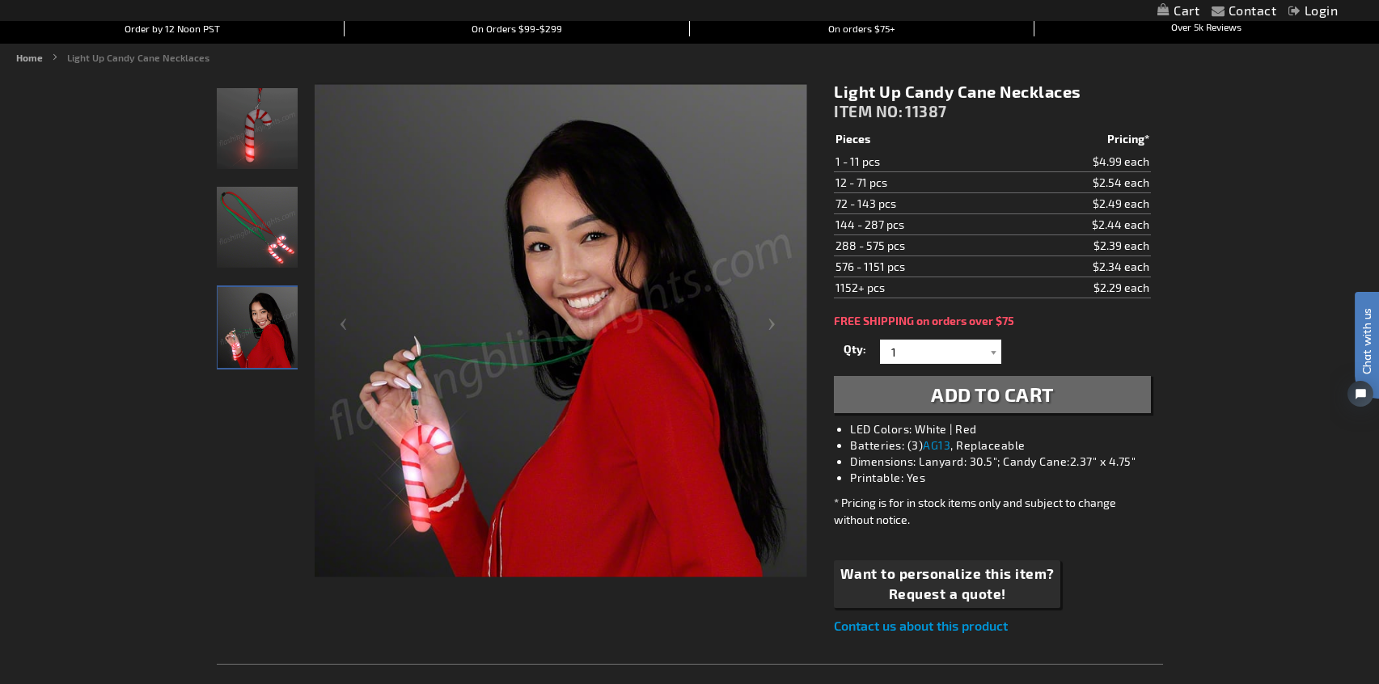
scroll to position [158, 0]
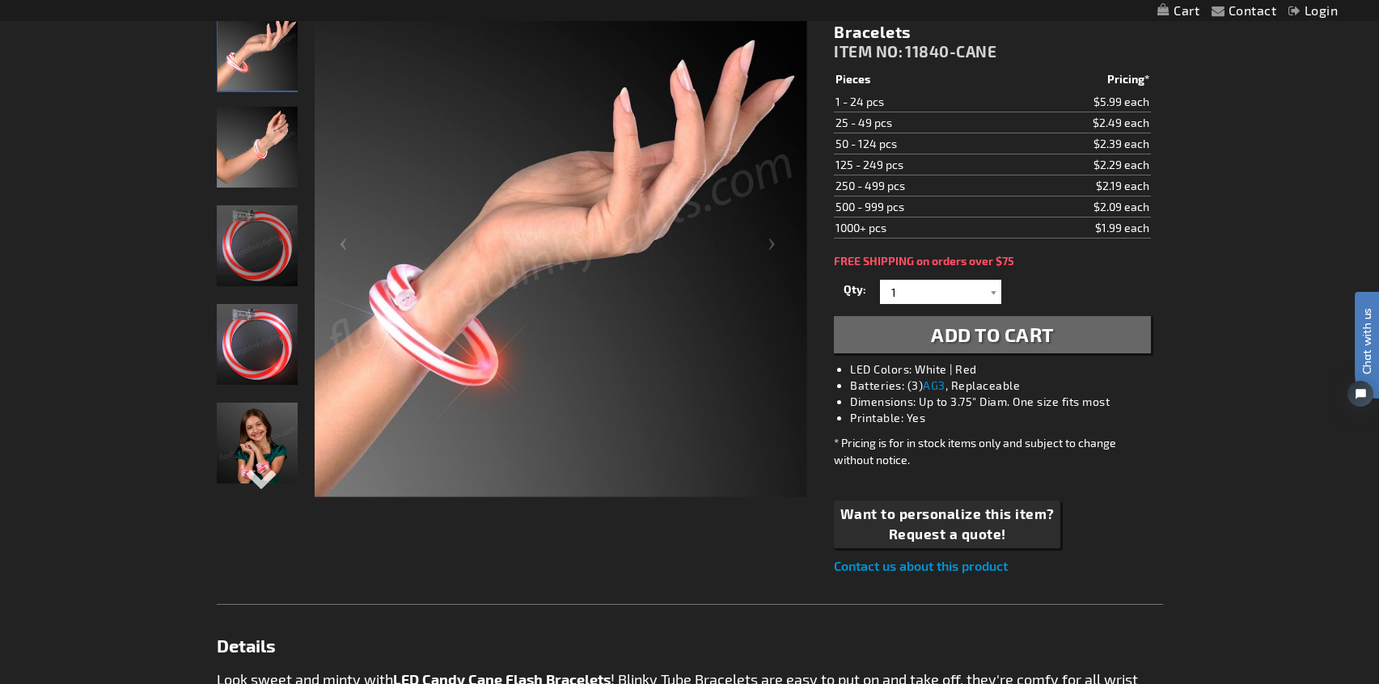
click at [260, 256] on img "Flashing Christmas Candy Cane Bracelets" at bounding box center [257, 245] width 81 height 81
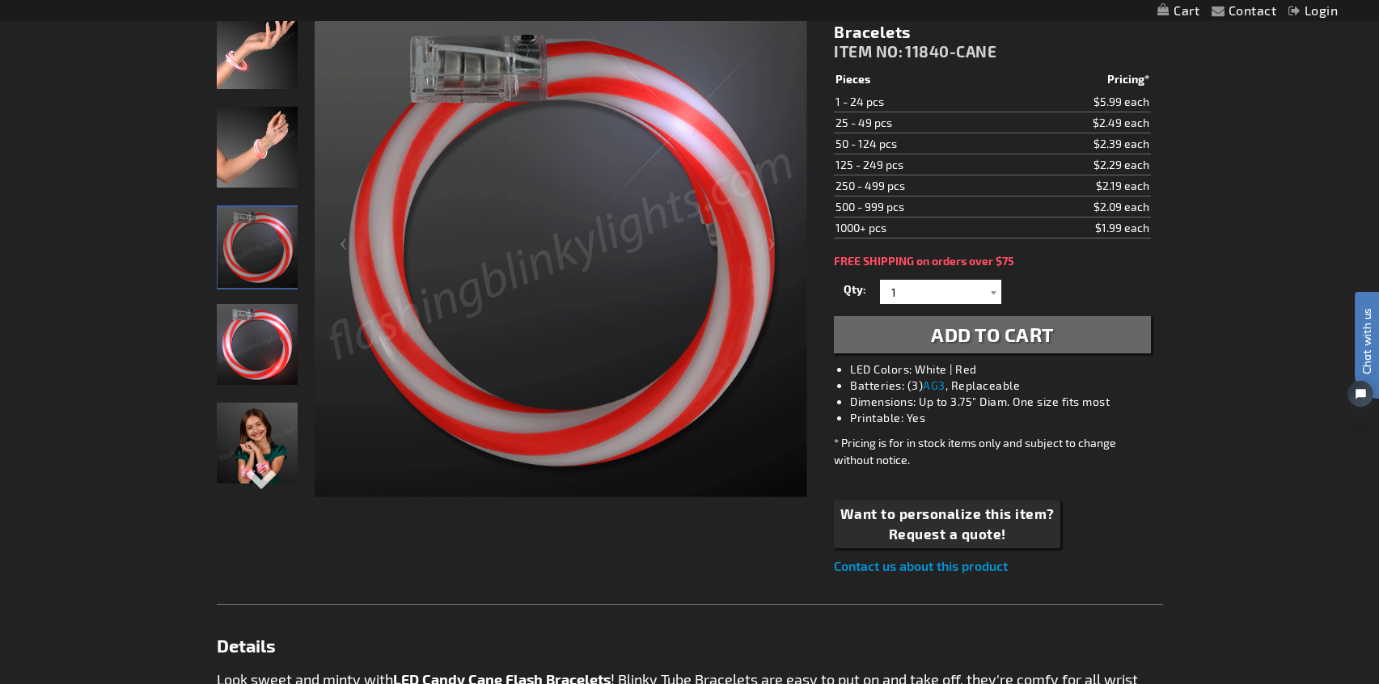
click at [247, 445] on img "Flashing Christmas Candy Cane Bracelets" at bounding box center [257, 443] width 81 height 81
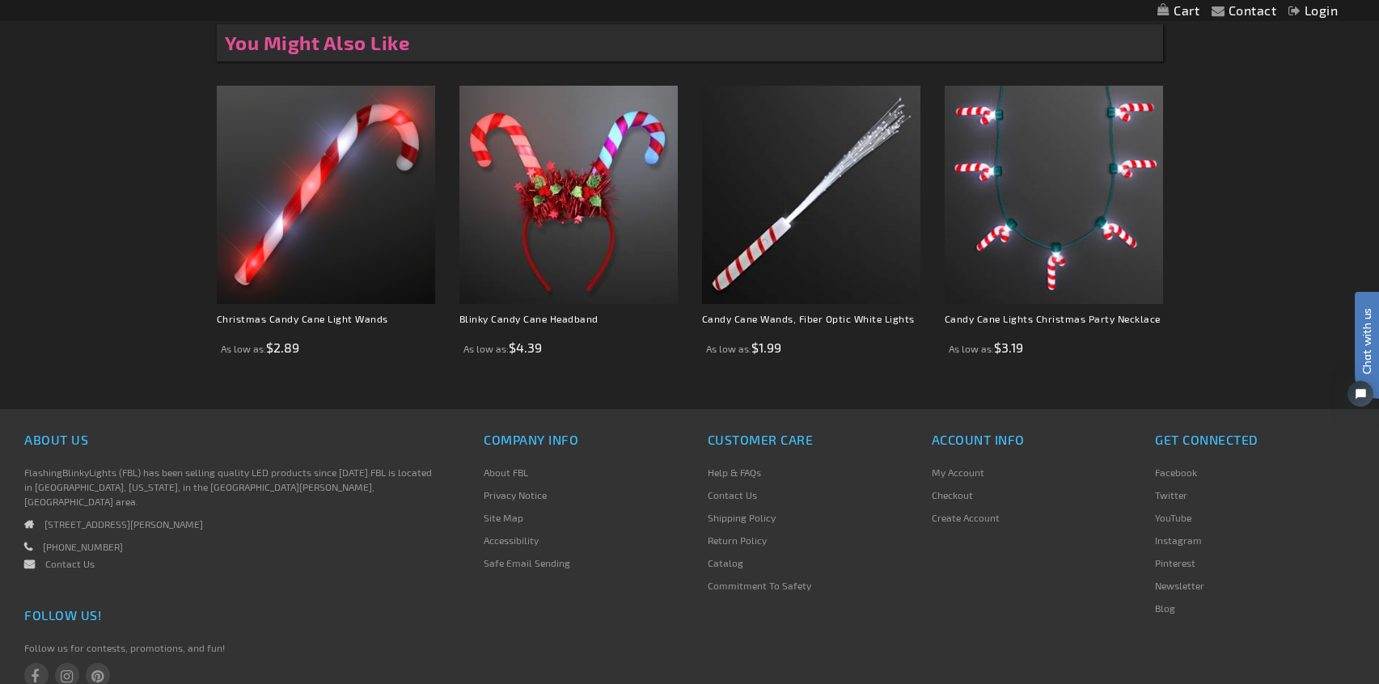
scroll to position [1042, 0]
click at [854, 205] on img at bounding box center [811, 196] width 218 height 218
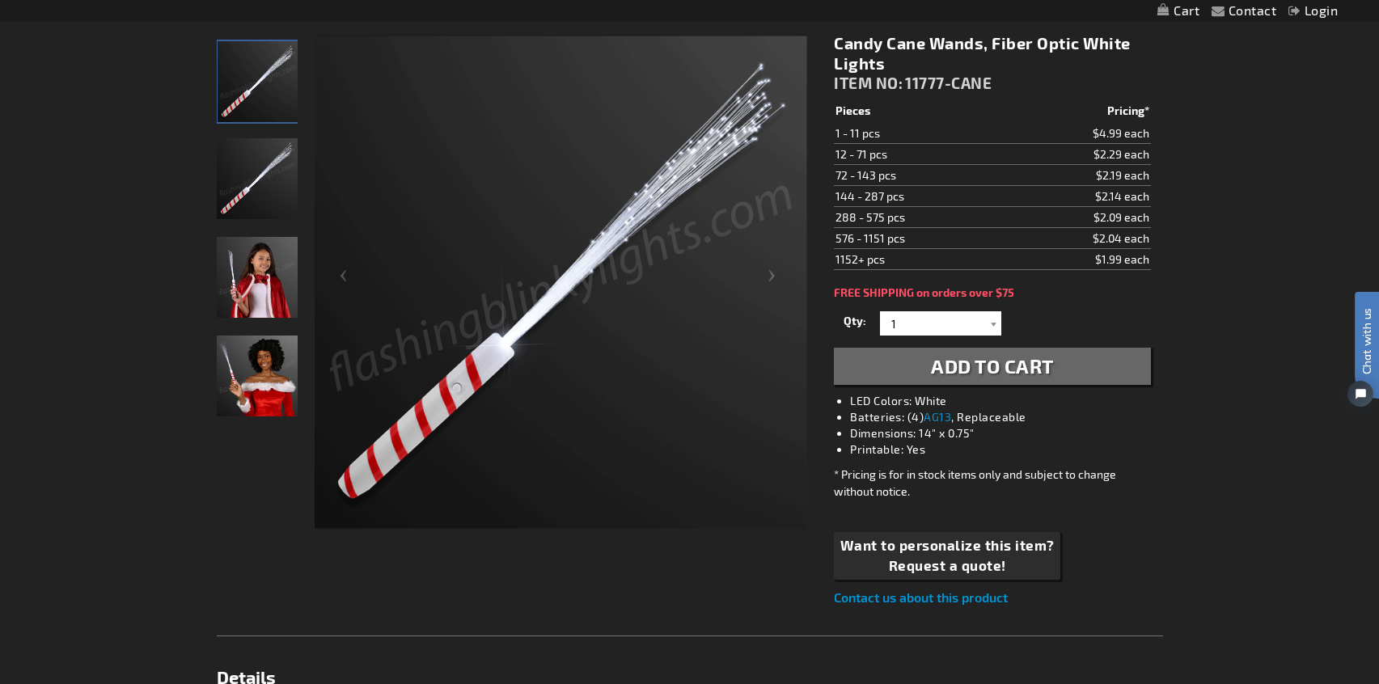
scroll to position [228, 0]
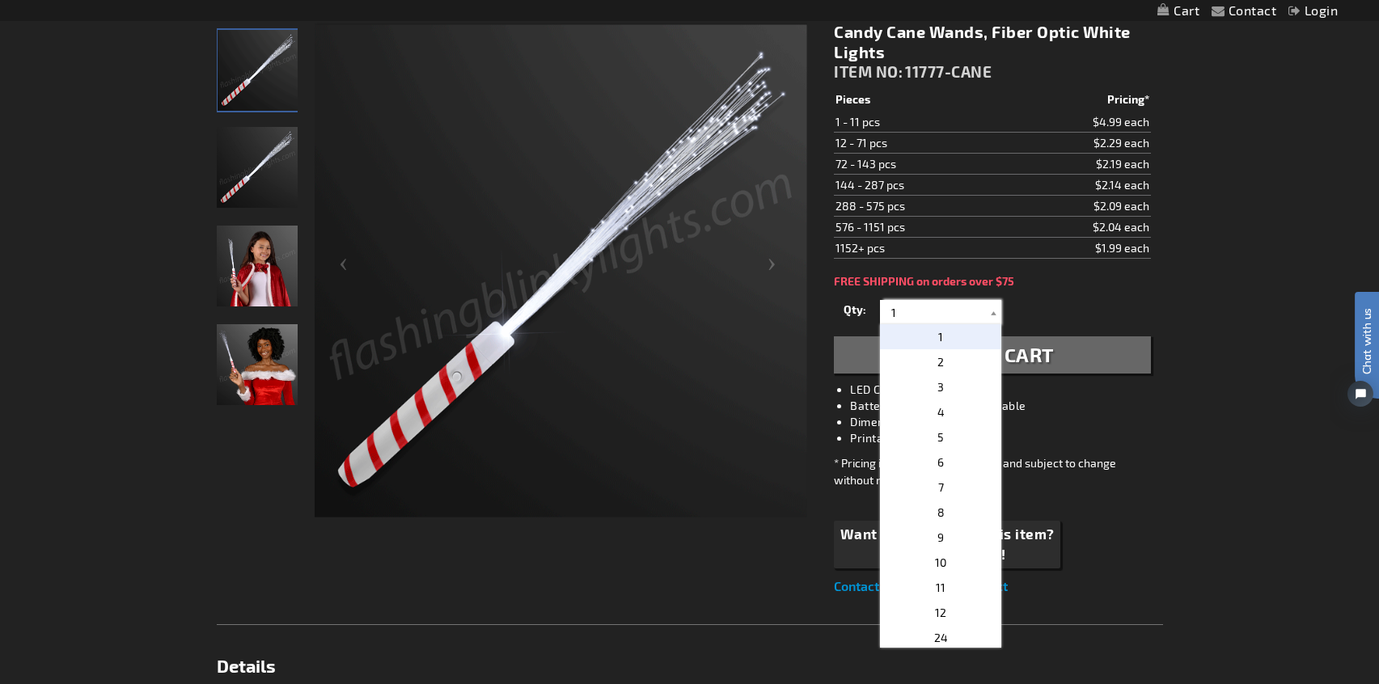
drag, startPoint x: 918, startPoint y: 315, endPoint x: 850, endPoint y: 315, distance: 67.9
click at [850, 315] on div "Qty 1 2 3 4 5 6 7 8 9 10 11 12 24 36 48 60 72 84 96 108 120 132 144 156 168" at bounding box center [992, 312] width 316 height 32
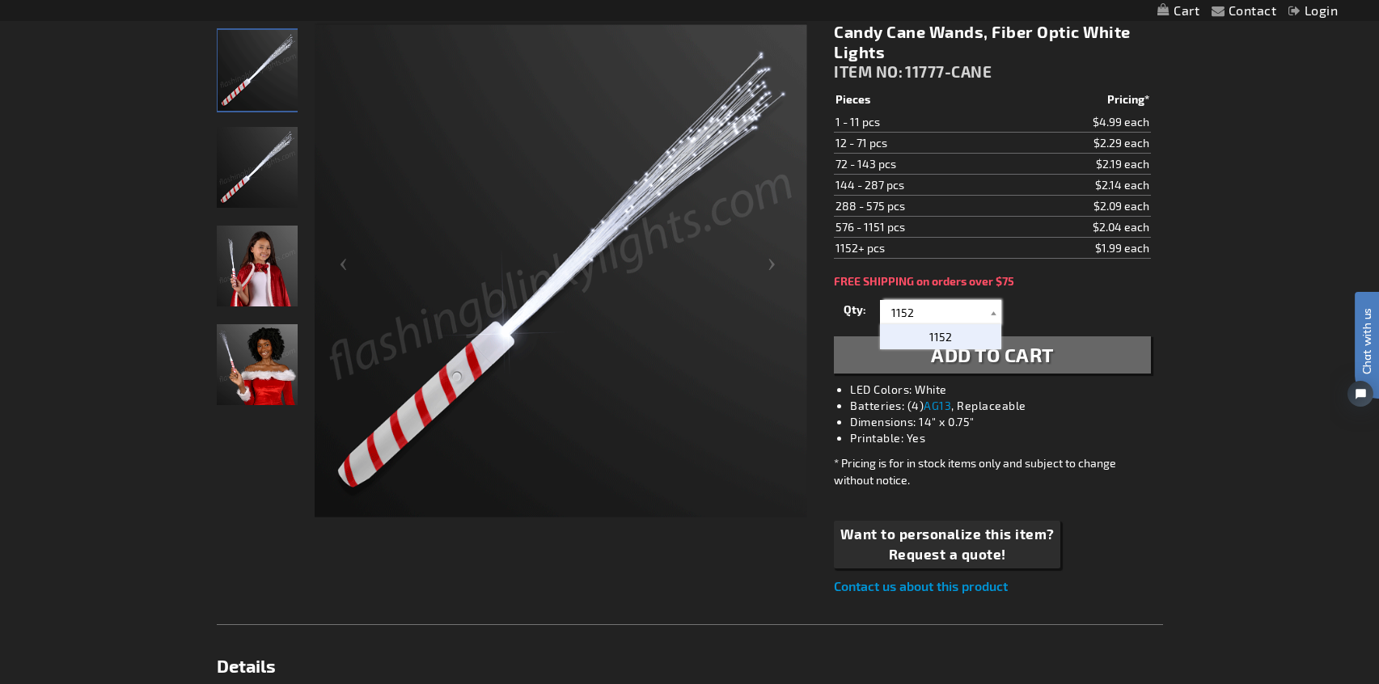
type input "1152"
click at [1072, 313] on div "Qty 1 2 3 4 5 6 7 8 9 10 11 12 24 36 48 60 72 84 96 108 120 132 144 156 168" at bounding box center [992, 312] width 316 height 32
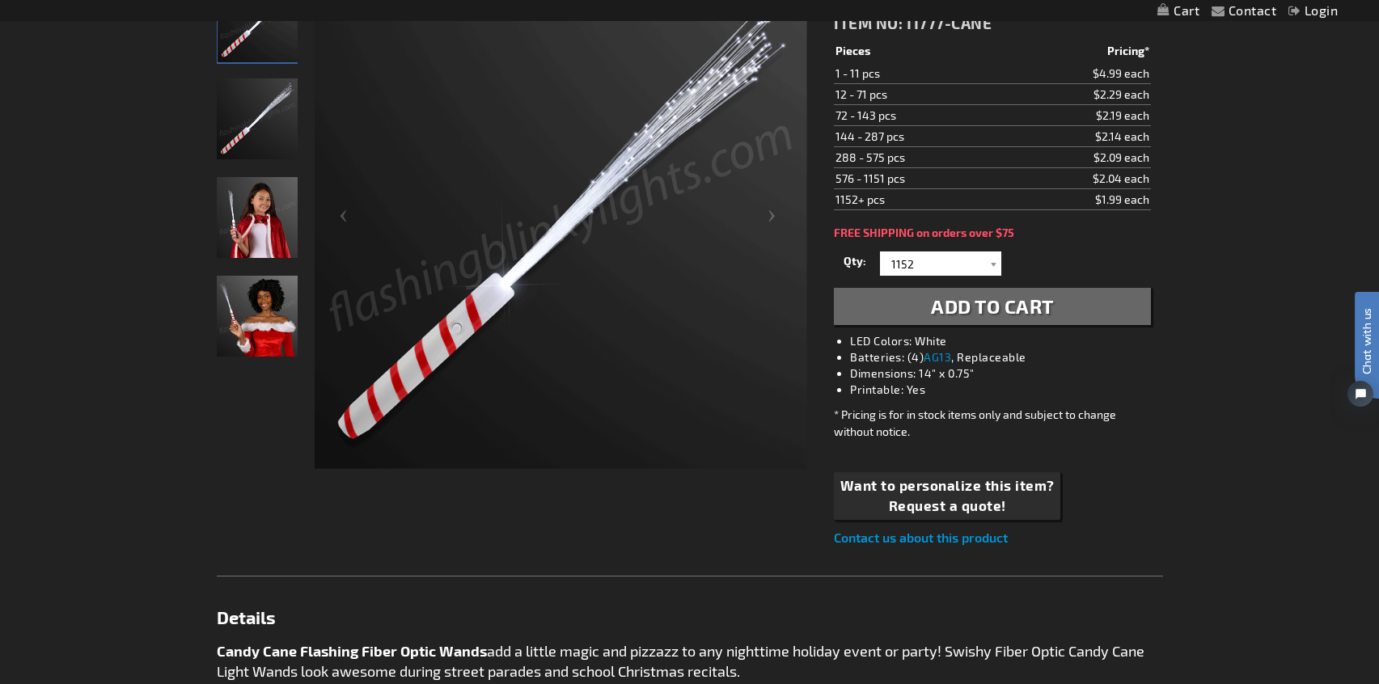
scroll to position [287, 0]
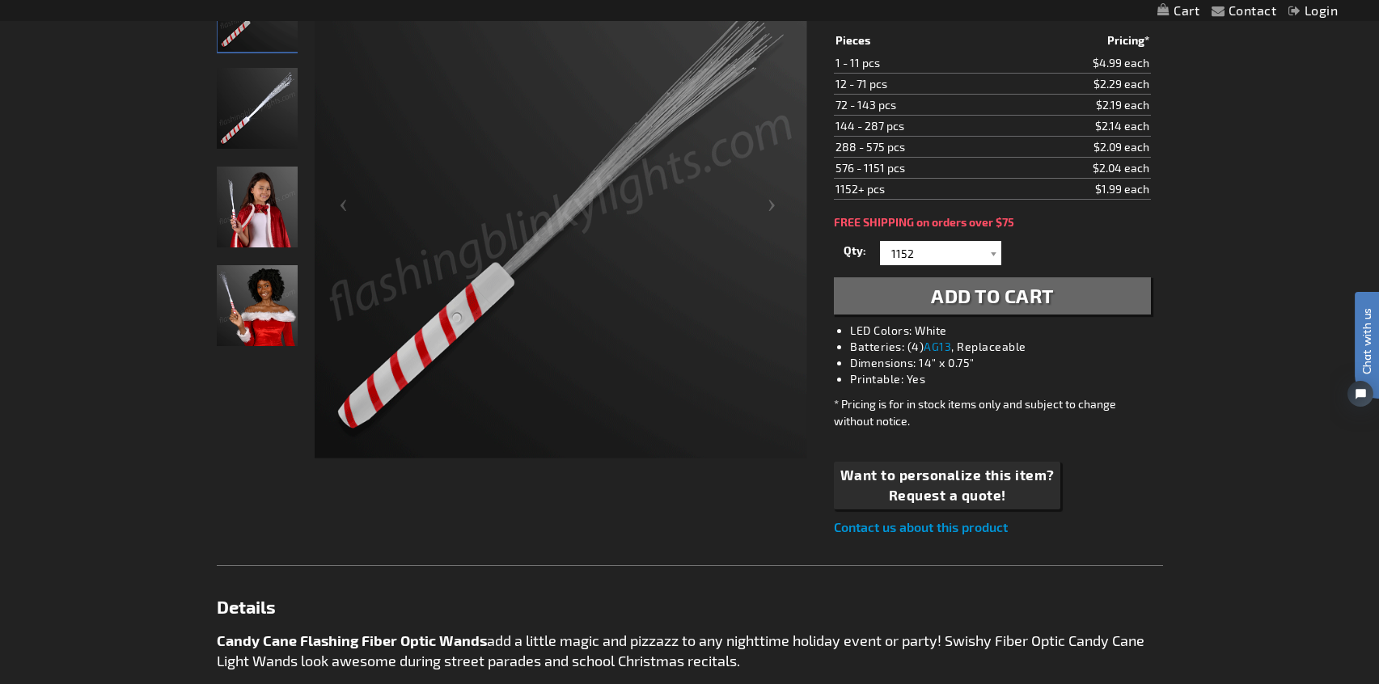
click at [1048, 302] on span "Add to Cart" at bounding box center [992, 295] width 123 height 23
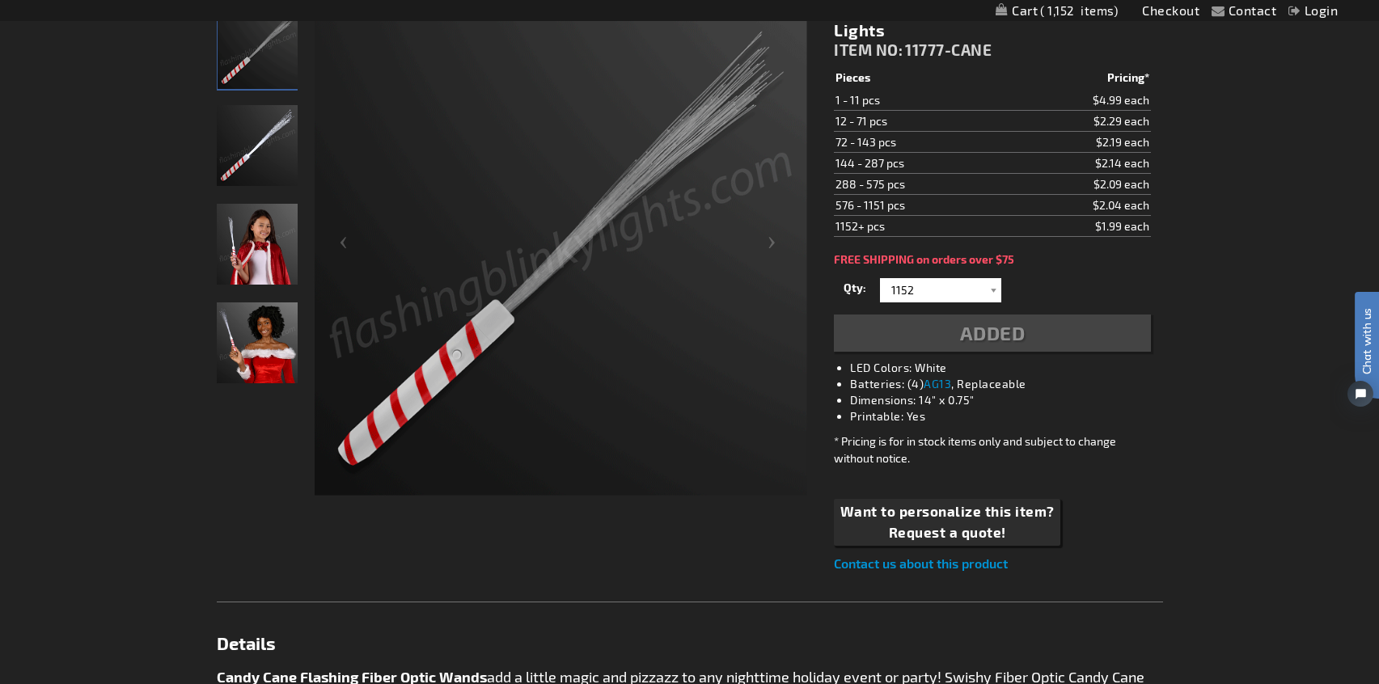
scroll to position [323, 0]
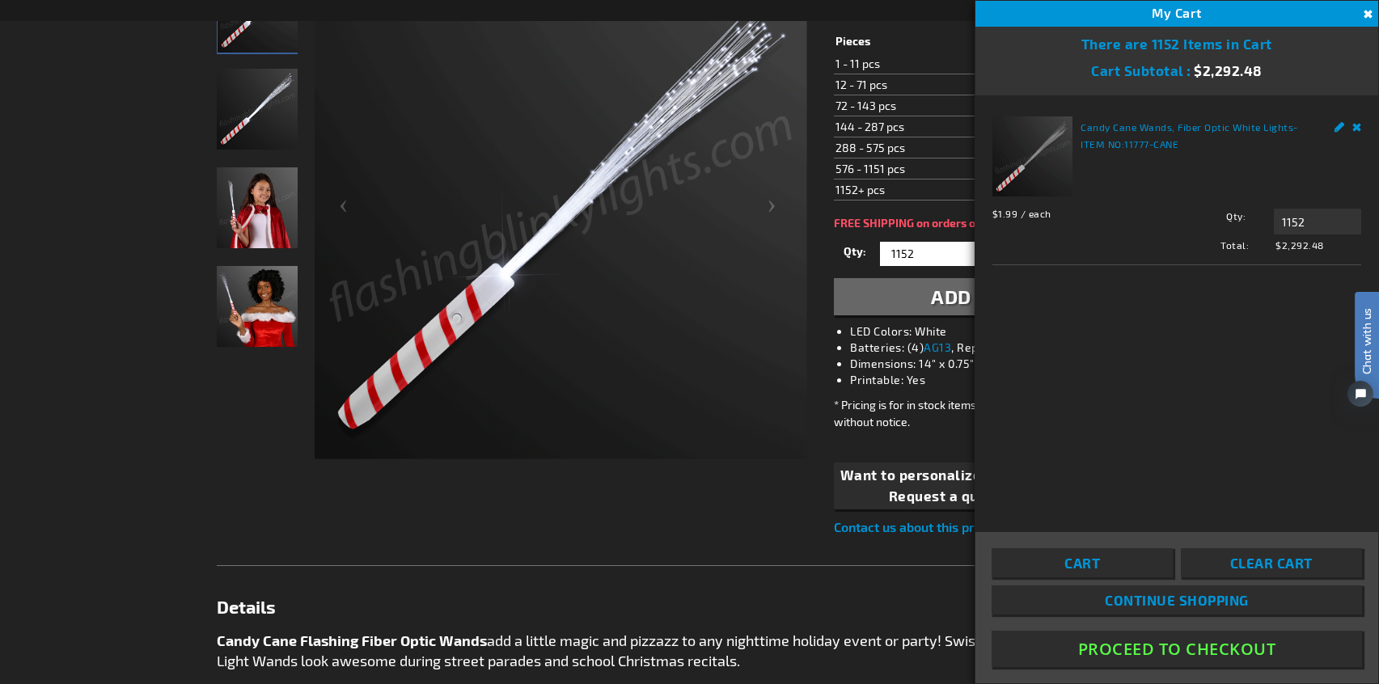
click at [933, 217] on div "FREE SHIPPING on orders over $75" at bounding box center [992, 223] width 316 height 13
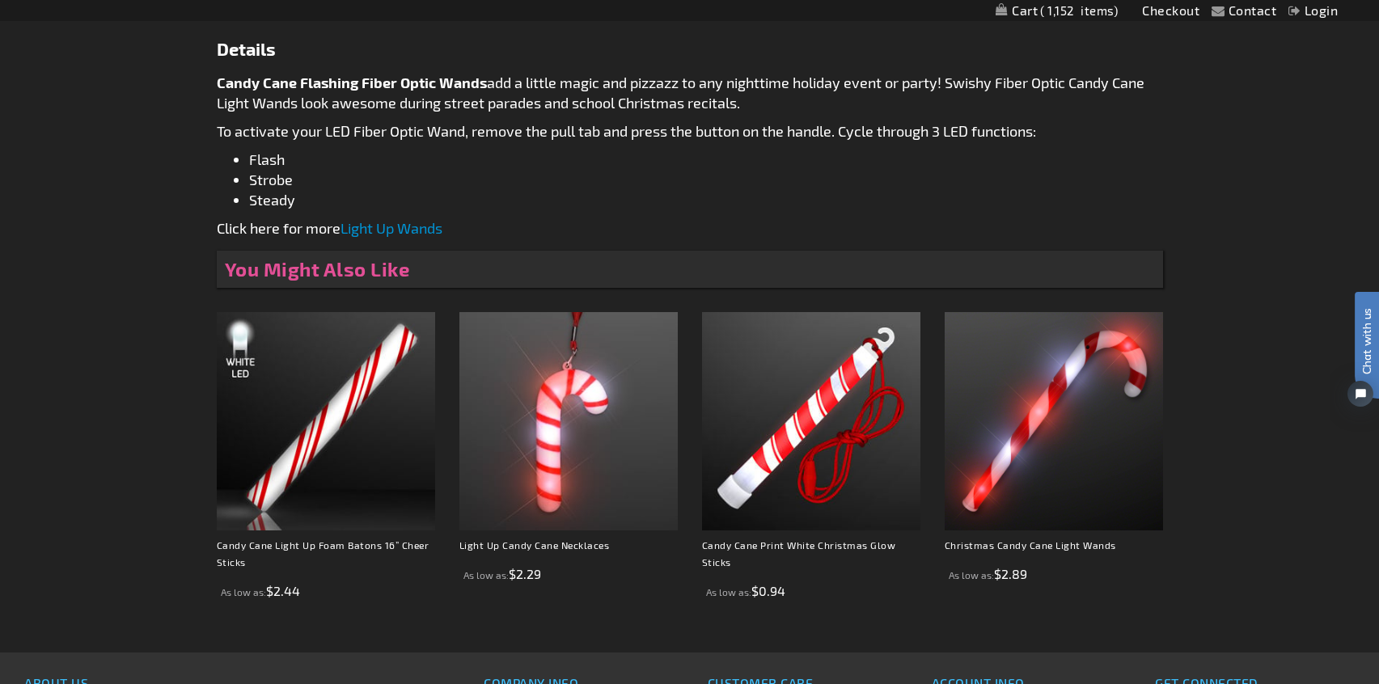
scroll to position [886, 0]
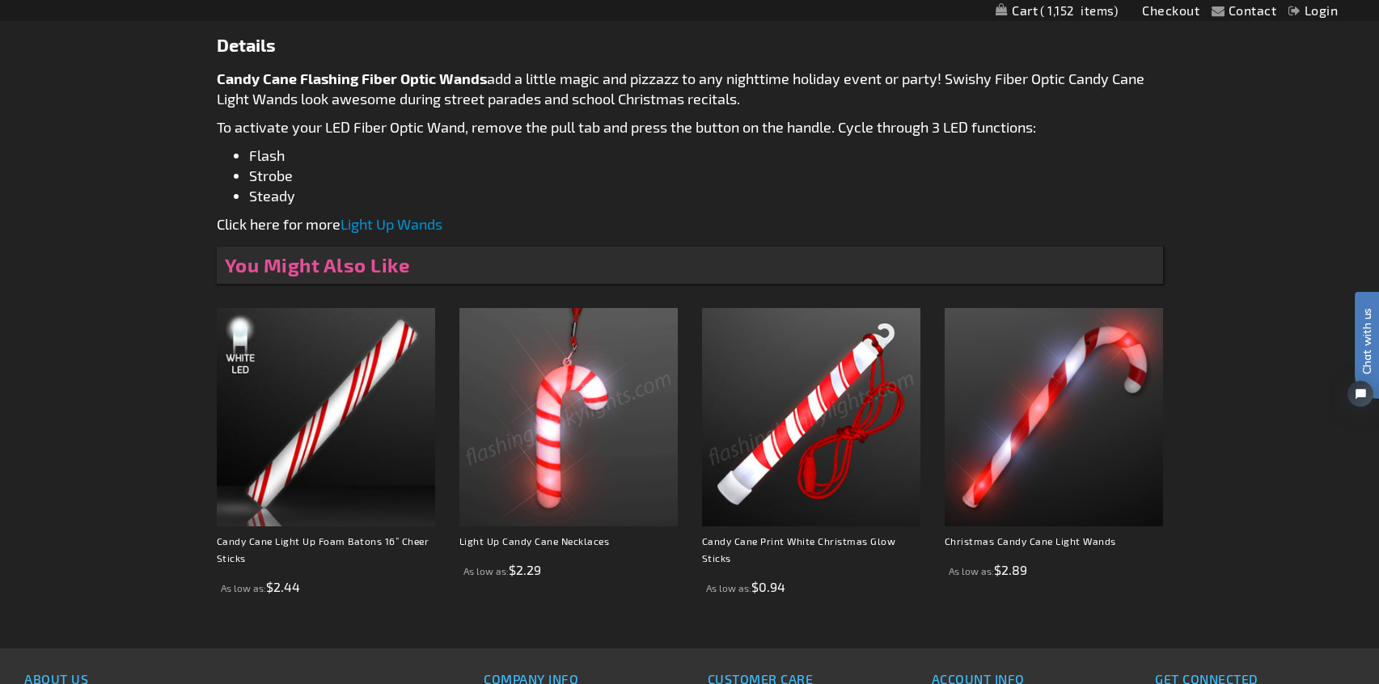
click at [548, 417] on img at bounding box center [568, 417] width 218 height 218
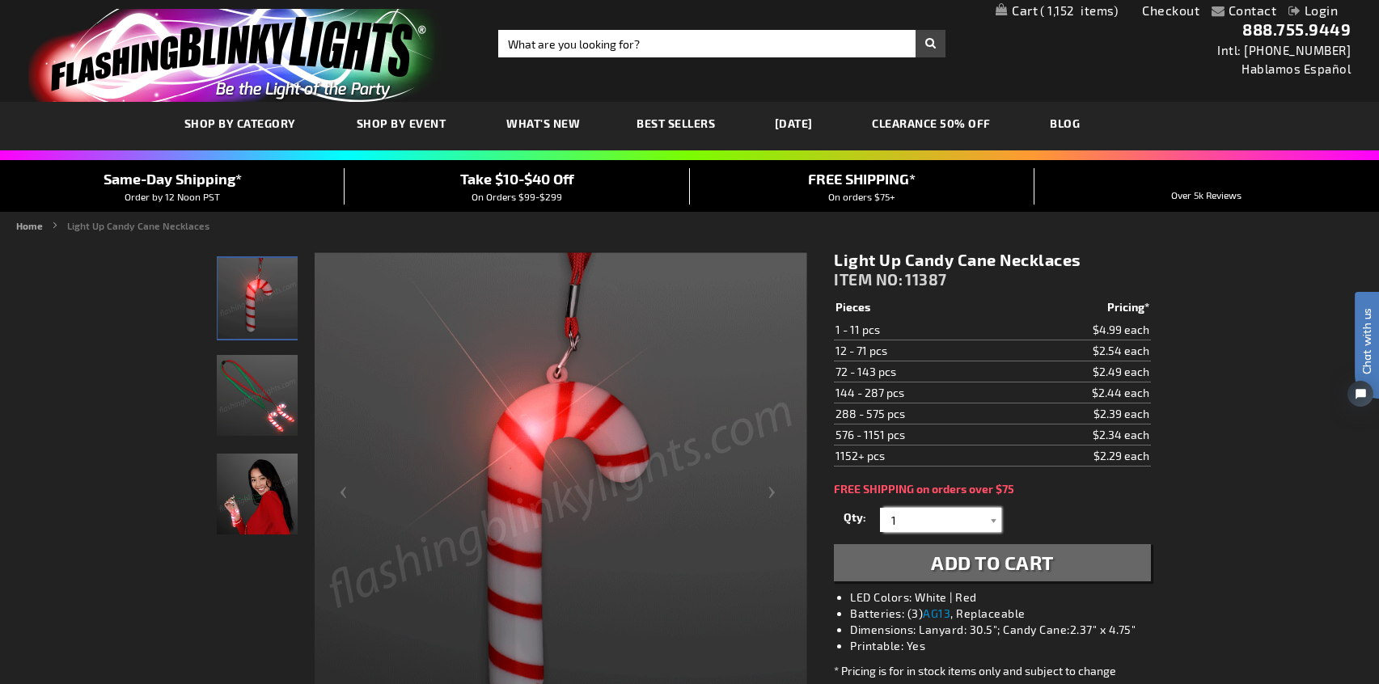
click at [924, 508] on input "1" at bounding box center [942, 520] width 117 height 24
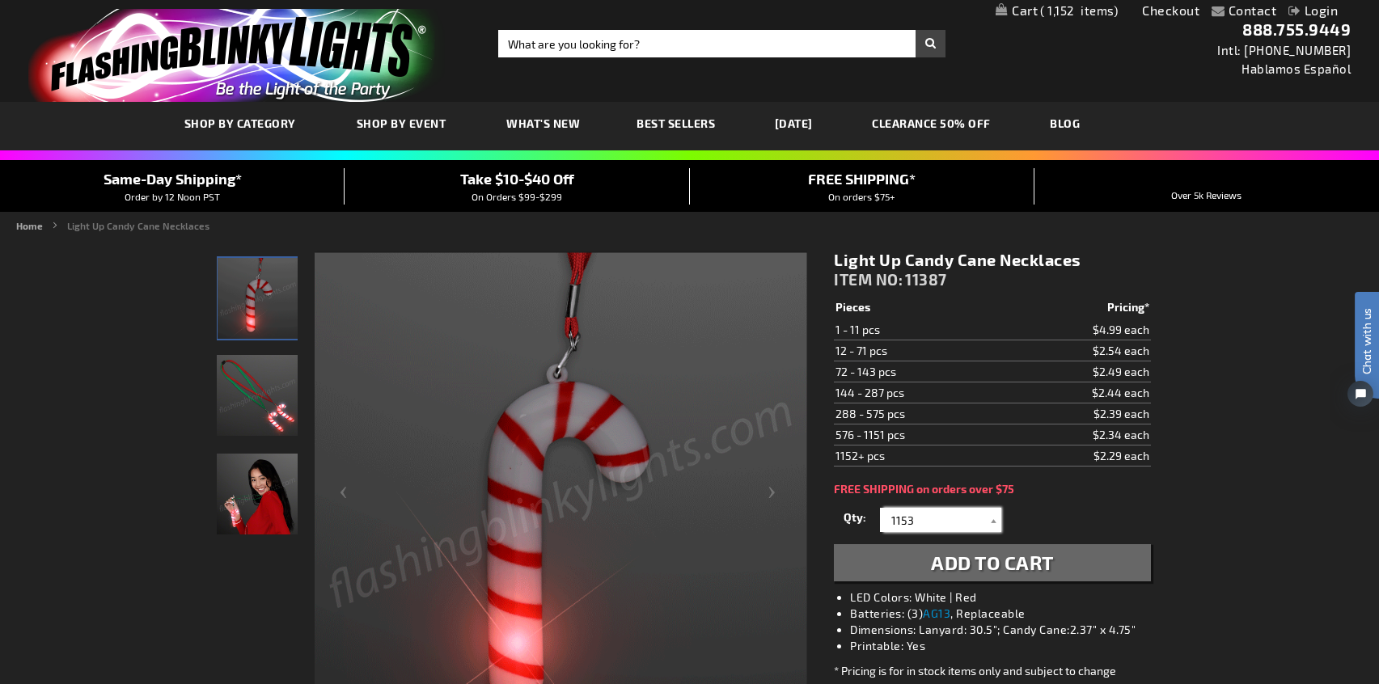
type input "1153"
click at [1051, 566] on span "Add to Cart" at bounding box center [992, 562] width 123 height 23
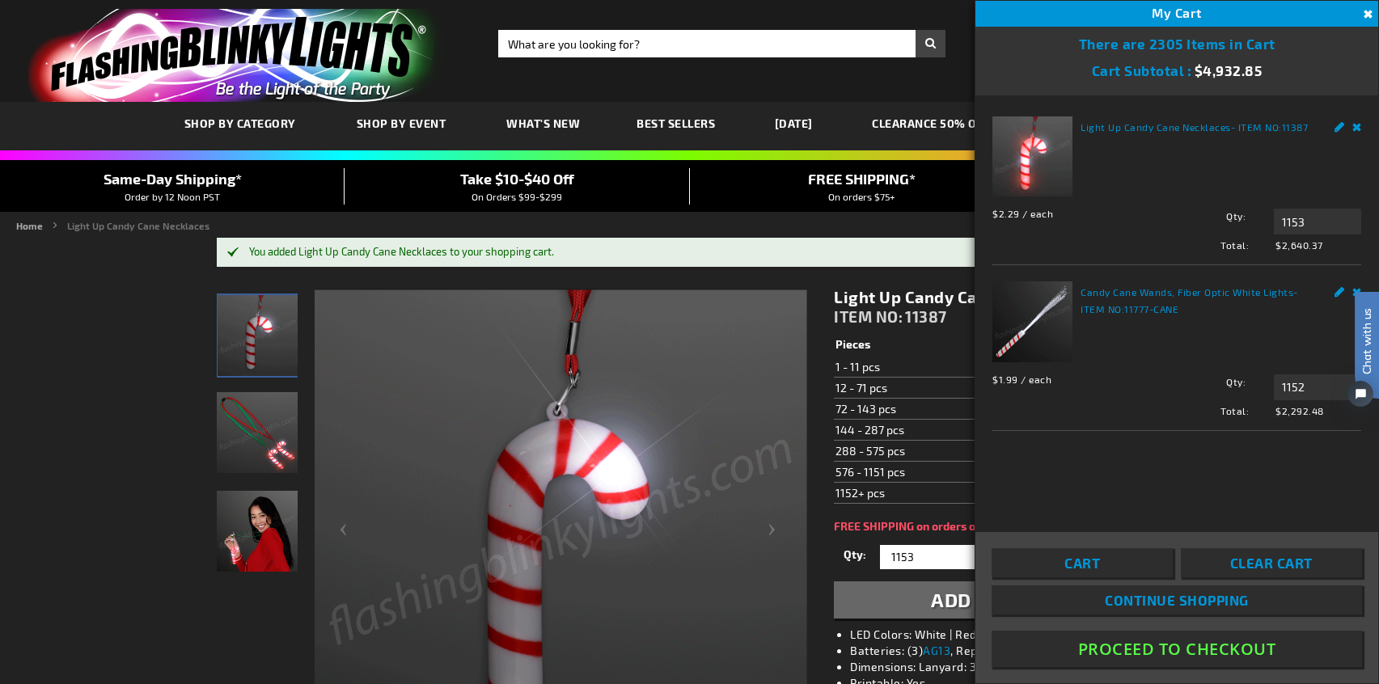
click at [1194, 13] on span "My Cart" at bounding box center [1177, 12] width 50 height 15
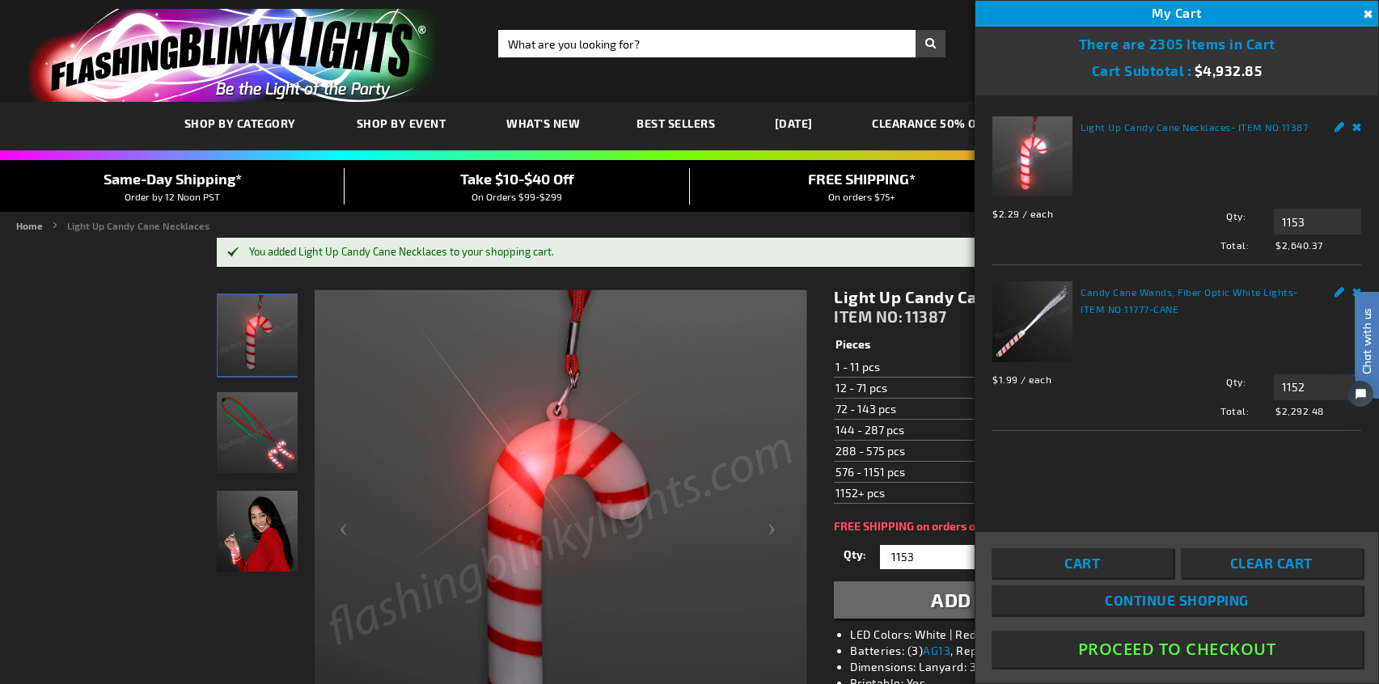
click at [1357, 127] on link "Remove" at bounding box center [1357, 124] width 10 height 17
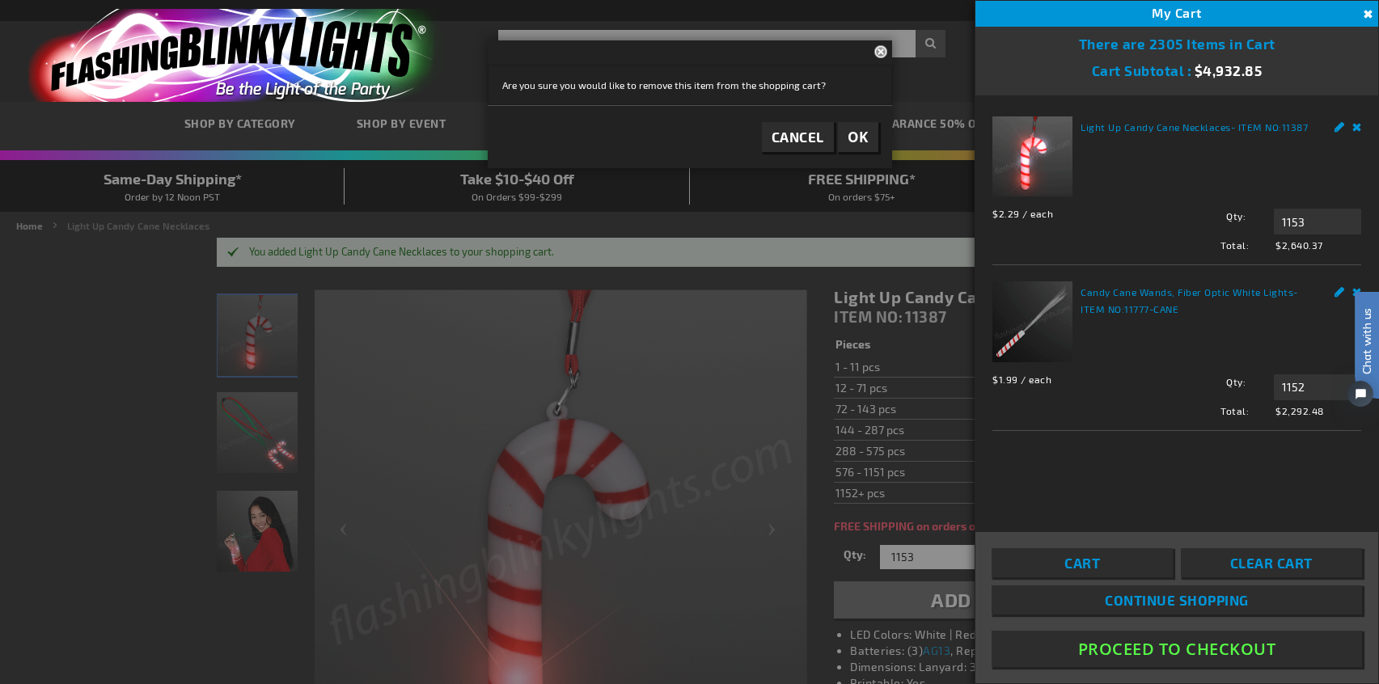
click at [1356, 125] on link "Remove" at bounding box center [1357, 124] width 10 height 17
click at [856, 142] on span "OK" at bounding box center [858, 137] width 21 height 19
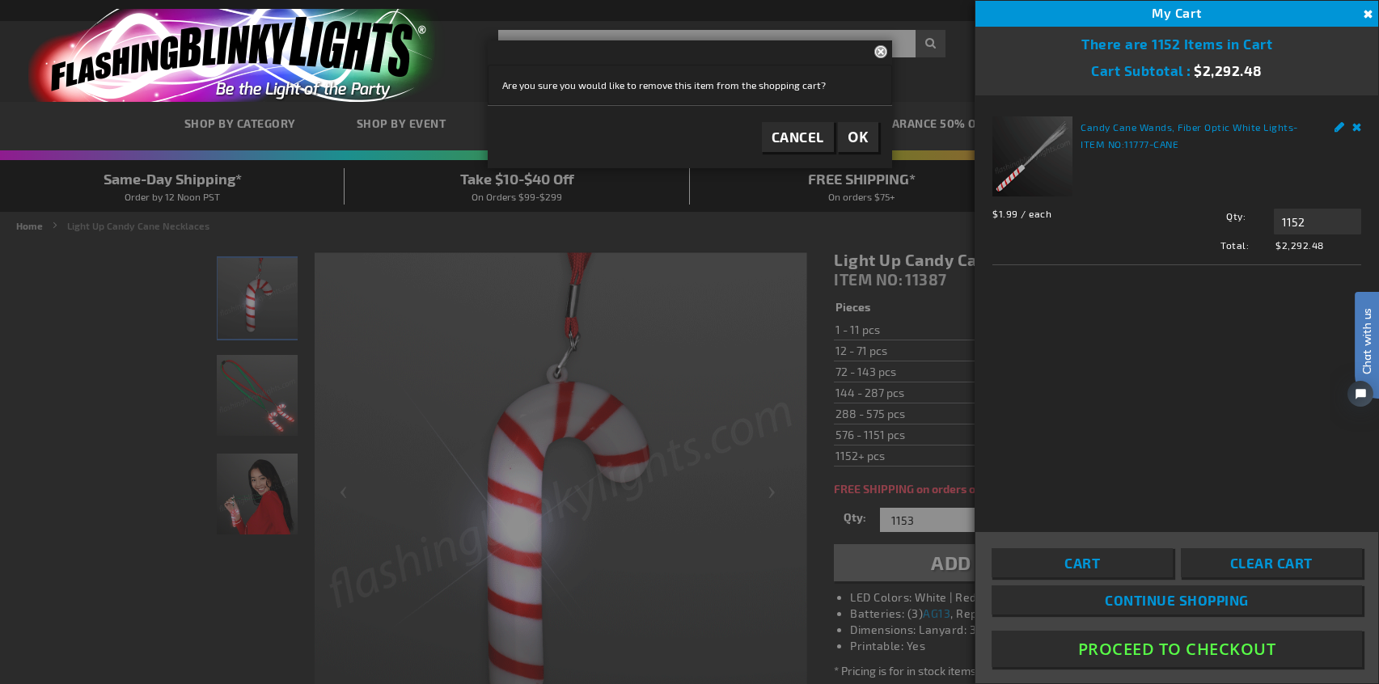
click at [1201, 646] on button "Proceed To Checkout" at bounding box center [1177, 649] width 370 height 36
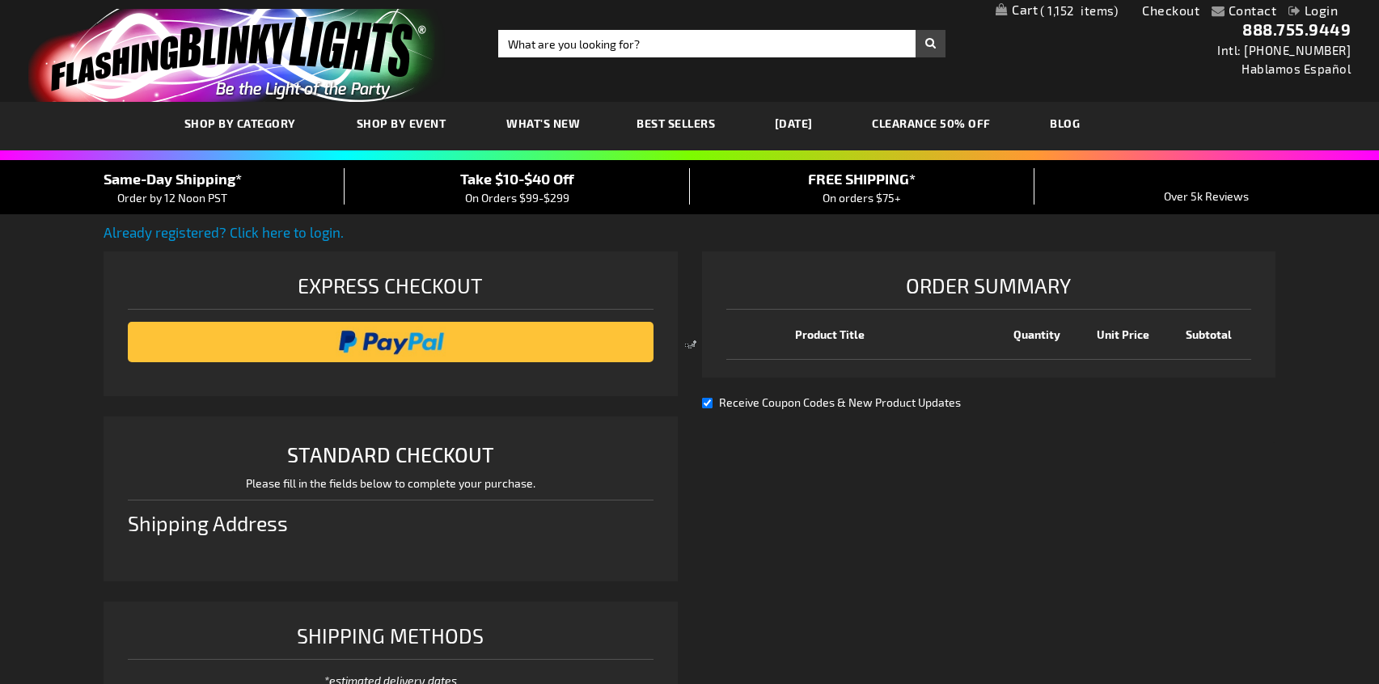
select select "US"
